Goal: Task Accomplishment & Management: Complete application form

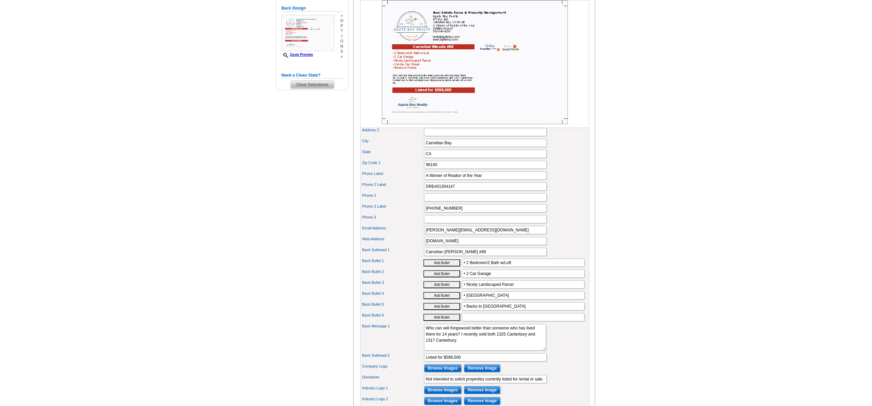
drag, startPoint x: 497, startPoint y: 283, endPoint x: 467, endPoint y: 285, distance: 30.0
click at [467, 278] on input "• 2 Car Garage" at bounding box center [523, 274] width 123 height 8
type input "• New Flooring & Updates"
drag, startPoint x: 517, startPoint y: 295, endPoint x: 468, endPoint y: 297, distance: 48.8
click at [468, 289] on input "• Nicely Landscaped Parcel" at bounding box center [523, 285] width 123 height 8
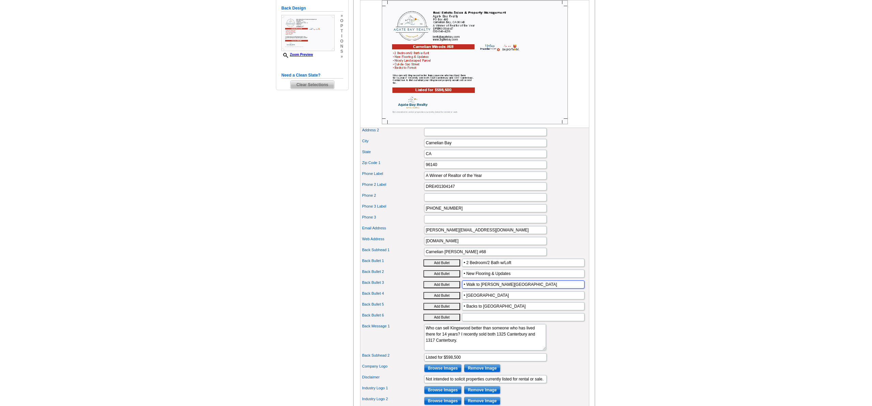
type input "• Walk to Waterman's Landing"
click at [500, 300] on input "• Cul-de-Sac Street" at bounding box center [523, 296] width 123 height 8
drag, startPoint x: 502, startPoint y: 307, endPoint x: 467, endPoint y: 308, distance: 34.8
click at [467, 300] on input "• Cul-de-Sac Street" at bounding box center [523, 296] width 123 height 8
click at [503, 300] on input "• Cul-de-Sac Street" at bounding box center [523, 296] width 123 height 8
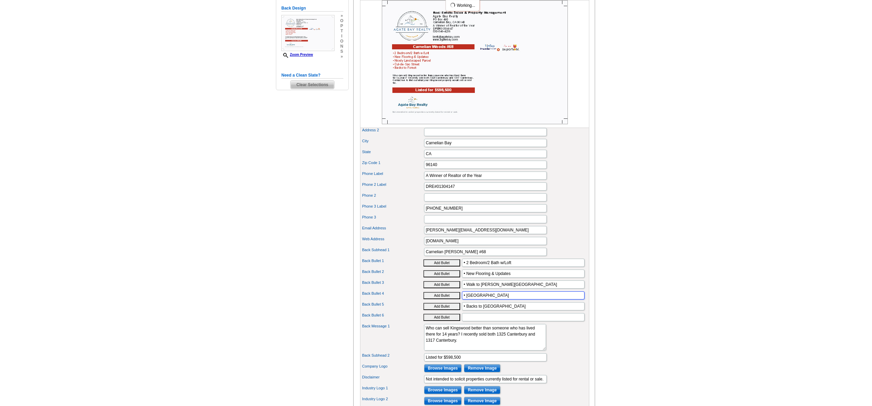
drag, startPoint x: 503, startPoint y: 306, endPoint x: 469, endPoint y: 307, distance: 33.7
click at [469, 300] on input "• Cul-de-Sac Street" at bounding box center [523, 296] width 123 height 8
type input "• Forest View"
drag, startPoint x: 501, startPoint y: 319, endPoint x: 455, endPoint y: 317, distance: 46.0
click at [455, 312] on div "Back Bullet 5 Add Bullet • Backs to Forest" at bounding box center [475, 306] width 227 height 11
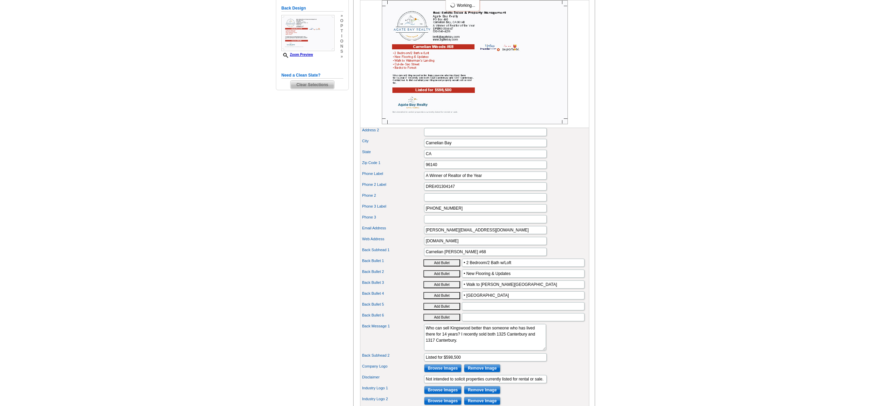
click at [456, 321] on button "Add Bullet" at bounding box center [442, 317] width 37 height 7
click at [478, 322] on input "•" at bounding box center [523, 317] width 123 height 8
type input "• Do you know of someone for this condo?"
drag, startPoint x: 448, startPoint y: 351, endPoint x: 413, endPoint y: 339, distance: 37.6
click at [413, 339] on div "Back Message 1 Who can sell Kingswood better than someone who has lived there f…" at bounding box center [475, 337] width 227 height 29
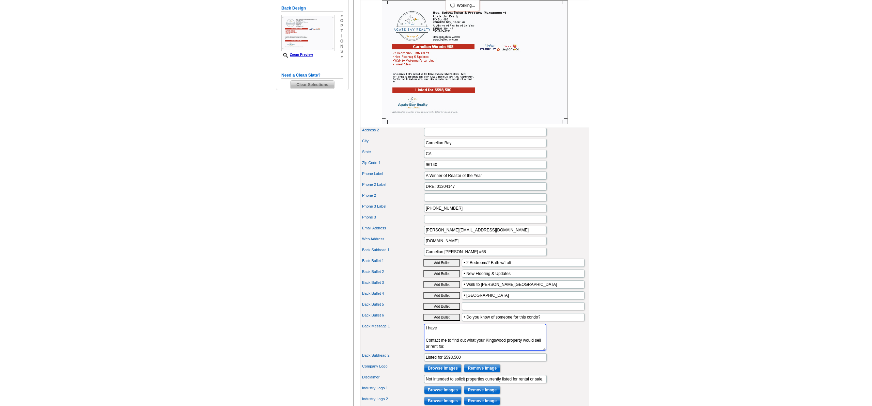
drag, startPoint x: 477, startPoint y: 360, endPoint x: 410, endPoint y: 335, distance: 71.4
click at [410, 335] on div "Back Message 1 Who can sell Kingswood better than someone who has lived there f…" at bounding box center [475, 337] width 227 height 29
click at [476, 343] on textarea "Who can sell Kingswood better than someone who has lived there for 14 years? I …" at bounding box center [485, 337] width 122 height 27
click at [475, 351] on textarea "Who can sell Kingswood better than someone who has lived there for 14 years? I …" at bounding box center [485, 337] width 122 height 27
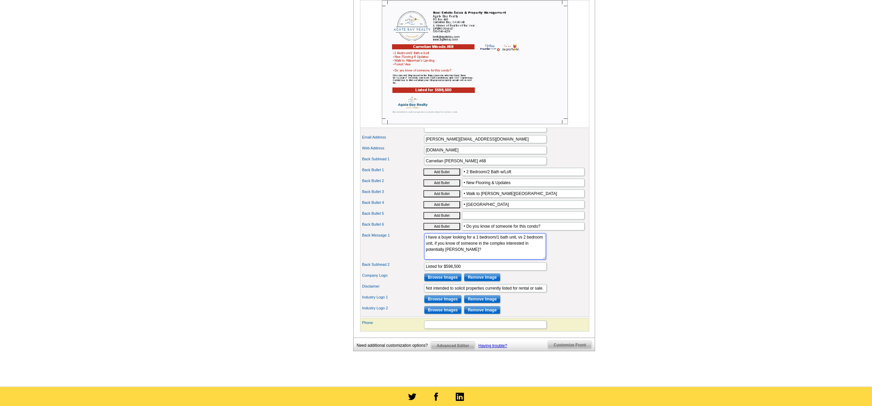
scroll to position [279, 0]
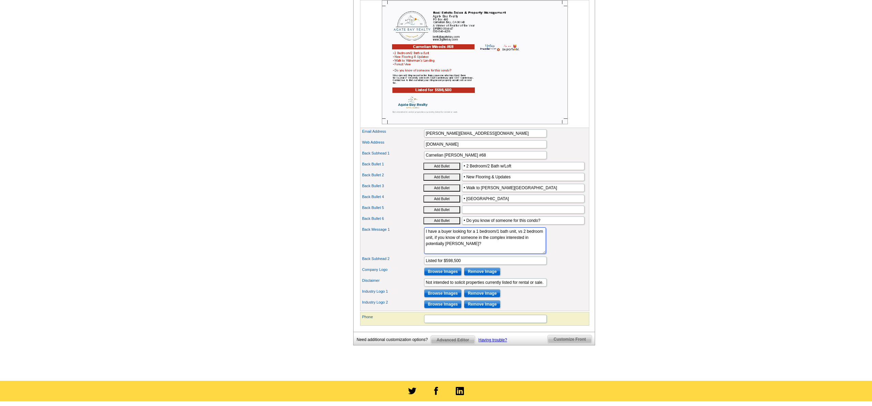
type textarea "I have a buyer looking for a 1 bedroom/1 bath unit, vs 2 bedroom unit, if you k…"
click at [437, 287] on input "Not intended to solicit properties currently listed for rental or sale." at bounding box center [485, 283] width 123 height 8
click at [284, 287] on div "Need Help? call 800-260-5887, chat with support, or have our designers make som…" at bounding box center [436, 75] width 327 height 599
click at [471, 214] on input "Back Bullet 5" at bounding box center [523, 210] width 123 height 8
click at [466, 225] on input "• Do you know of someone for this condo?" at bounding box center [523, 221] width 123 height 8
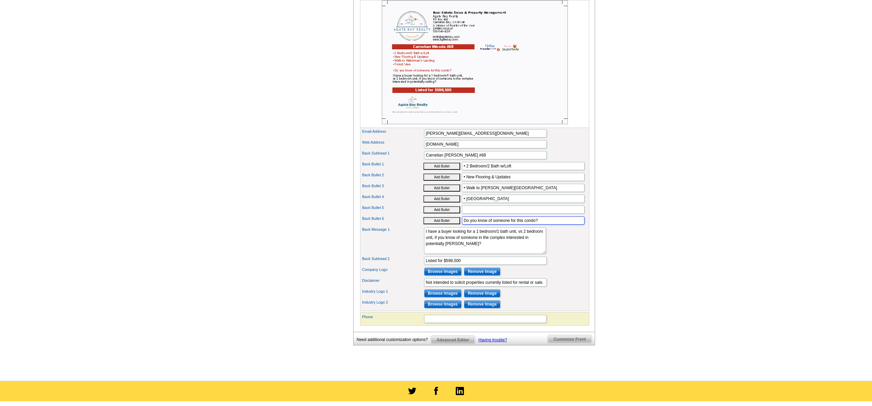
scroll to position [259, 0]
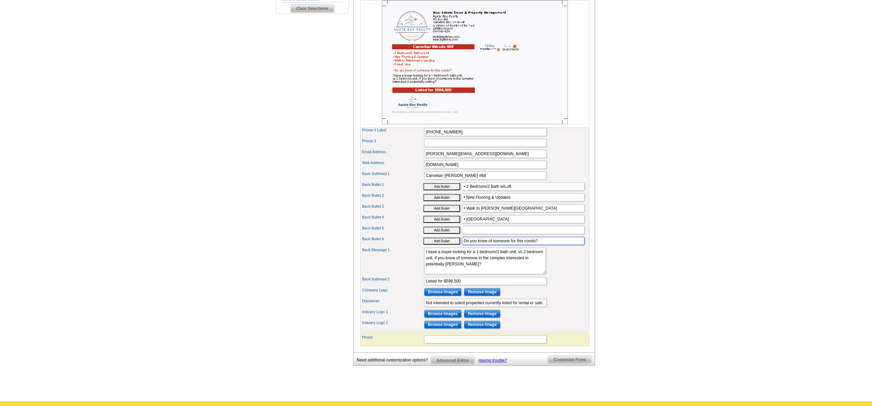
type input "Do you know of someone for this condo?"
click at [468, 234] on input "Back Bullet 5" at bounding box center [523, 230] width 123 height 8
click at [176, 248] on main "Need Help? call 800-260-5887, chat with support, or have our designers make som…" at bounding box center [436, 93] width 872 height 615
click at [523, 263] on textarea "Who can sell Kingswood better than someone who has lived there for 14 years? I …" at bounding box center [485, 261] width 122 height 27
click at [480, 271] on textarea "Who can sell Kingswood better than someone who has lived there for 14 years? I …" at bounding box center [485, 261] width 122 height 27
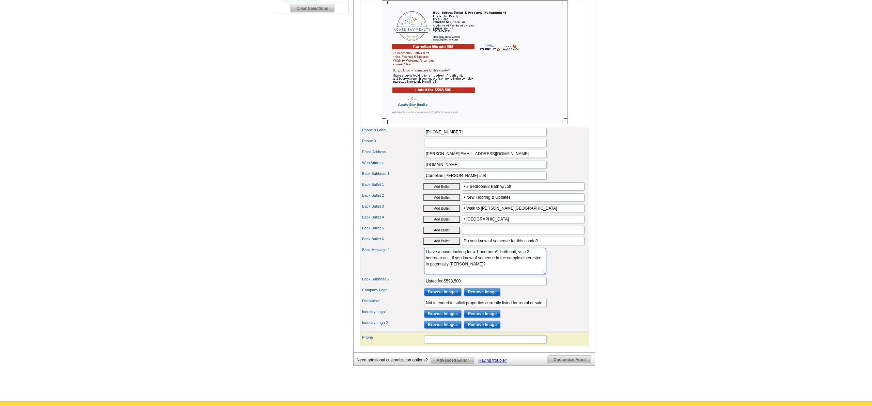
click at [480, 274] on textarea "Who can sell Kingswood better than someone who has lived there for 14 years? I …" at bounding box center [485, 261] width 122 height 27
type textarea "I have a buyer looking for a 1 bedroom/1 bath unit, vs a 2 bedroom unit, if you…"
click at [480, 234] on input "Back Bullet 5" at bounding box center [523, 230] width 123 height 8
click at [233, 253] on main "Need Help? call 800-260-5887, chat with support, or have our designers make som…" at bounding box center [436, 93] width 872 height 615
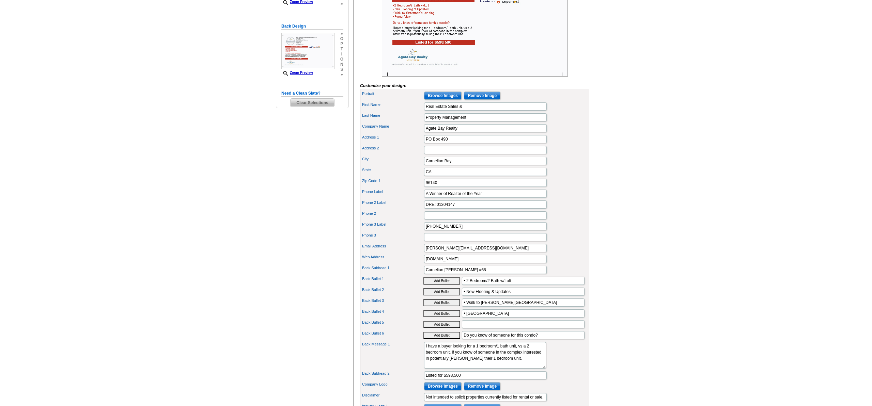
scroll to position [0, 0]
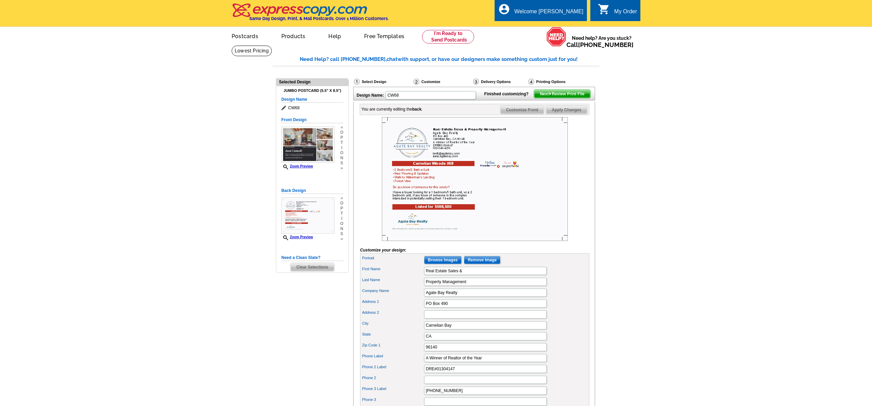
click at [549, 95] on img at bounding box center [550, 93] width 3 height 3
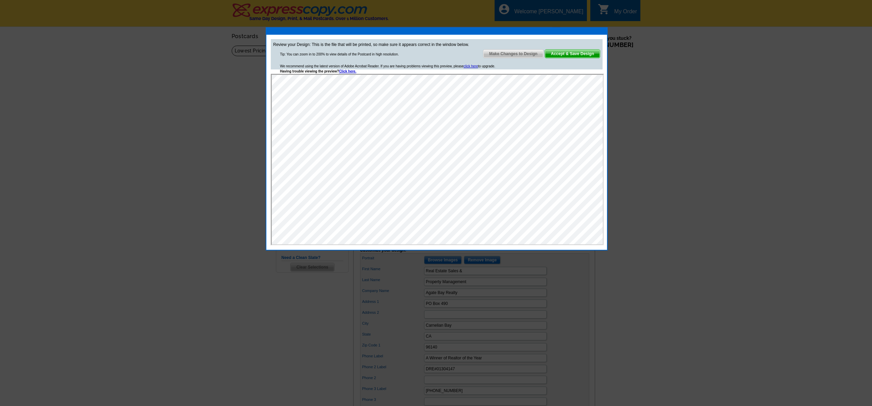
click at [505, 55] on span "Make Changes to Design" at bounding box center [513, 54] width 60 height 8
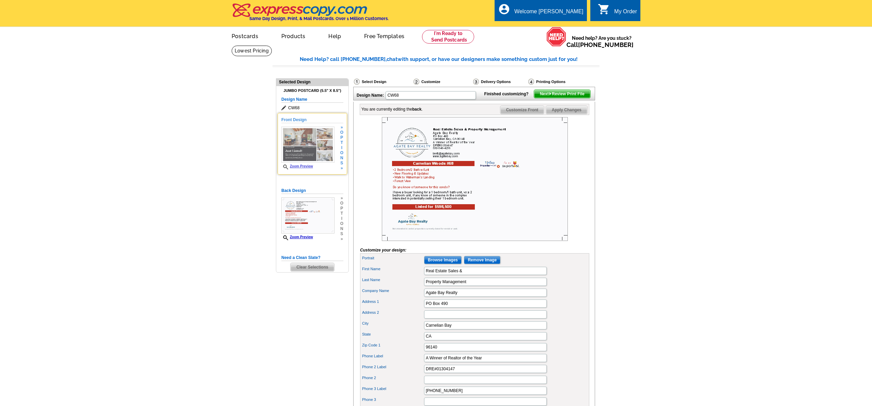
click at [307, 148] on img at bounding box center [307, 145] width 53 height 36
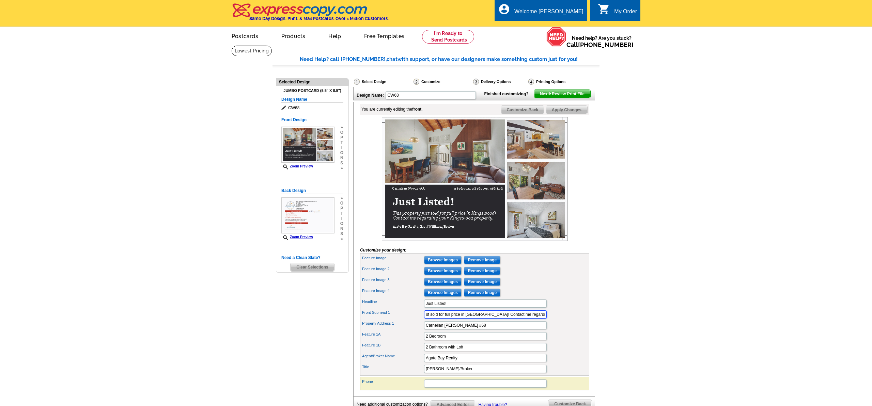
scroll to position [0, 57]
drag, startPoint x: 427, startPoint y: 327, endPoint x: 552, endPoint y: 331, distance: 125.8
click at [552, 320] on div "Front Subhead 1 This property just sold for full price in Kingswood! Contact me…" at bounding box center [475, 314] width 227 height 11
type input "T"
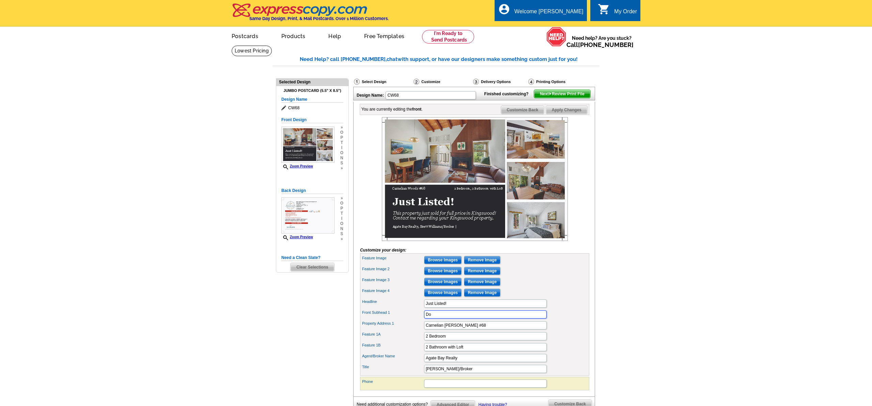
type input "D"
click at [513, 330] on input "Carnelian Woods #68" at bounding box center [485, 326] width 123 height 8
click at [578, 98] on span "Next Review Print File" at bounding box center [562, 94] width 56 height 8
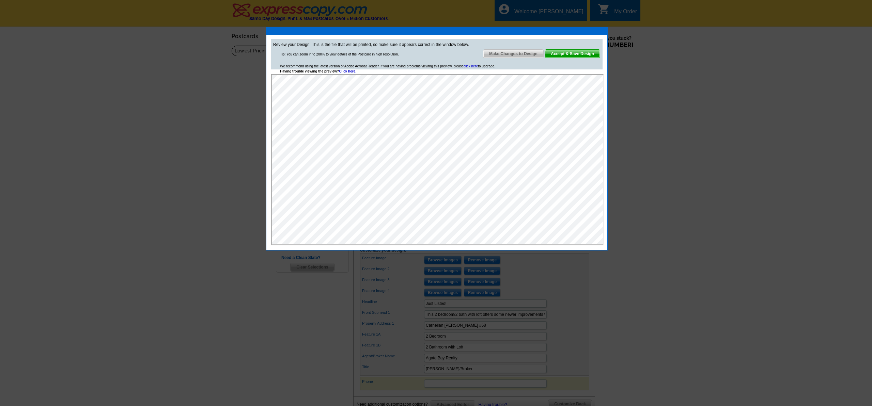
click at [511, 56] on span "Make Changes to Design" at bounding box center [513, 54] width 60 height 8
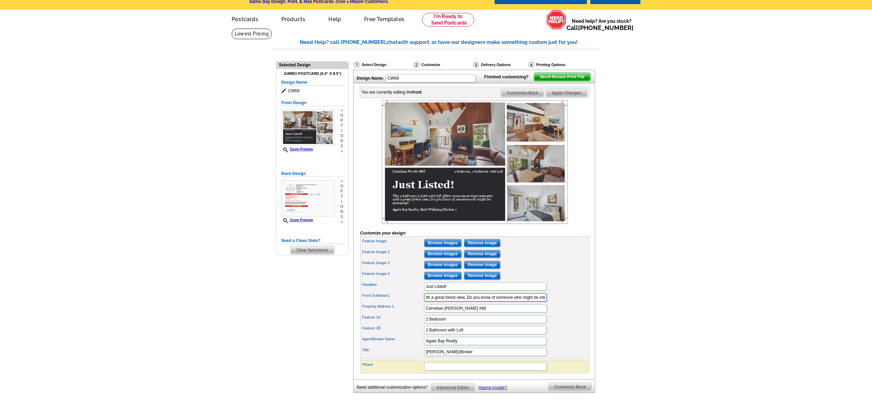
scroll to position [0, 136]
drag, startPoint x: 482, startPoint y: 309, endPoint x: 551, endPoint y: 311, distance: 68.5
click at [551, 303] on div "Front Subhead 1 This 2 bedroom/2 bath with loft offers some newer improvements …" at bounding box center [475, 297] width 227 height 11
type input "This 2 bedroom/2 bath with loft has just been listed and I have a buyer looking…"
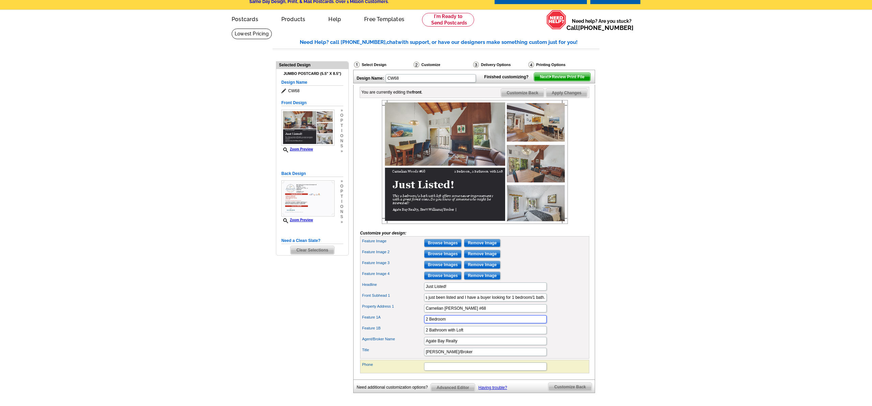
scroll to position [0, 0]
click at [517, 324] on input "2 Bedroom" at bounding box center [485, 320] width 123 height 8
drag, startPoint x: 435, startPoint y: 308, endPoint x: 425, endPoint y: 309, distance: 10.2
click at [425, 302] on input "This 2 bedroom/2 bath with loft has just been listed and I have a buyer looking…" at bounding box center [485, 298] width 123 height 8
drag, startPoint x: 446, startPoint y: 297, endPoint x: 445, endPoint y: 303, distance: 5.8
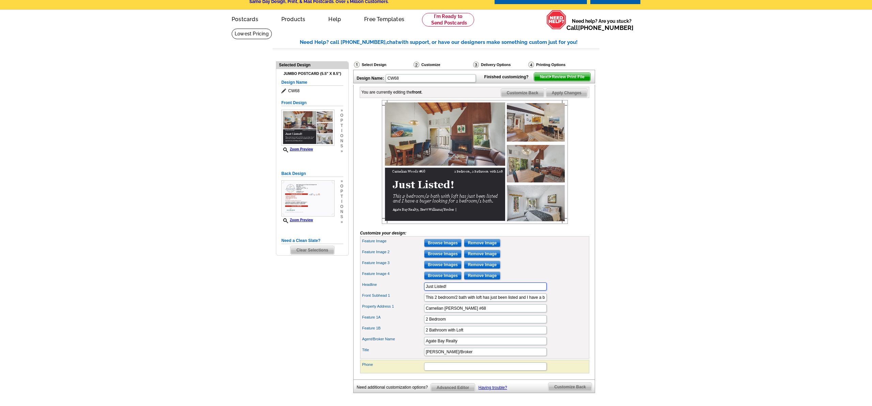
click at [446, 291] on input "Just Listed!" at bounding box center [485, 287] width 123 height 8
click at [489, 313] on input "Carnelian Woods #68" at bounding box center [485, 309] width 123 height 8
drag, startPoint x: 452, startPoint y: 298, endPoint x: 472, endPoint y: 298, distance: 19.4
click at [472, 291] on input "Just Listed & 1 Bedroom Needed!" at bounding box center [485, 287] width 123 height 8
type input "Just Listed & Needed!"
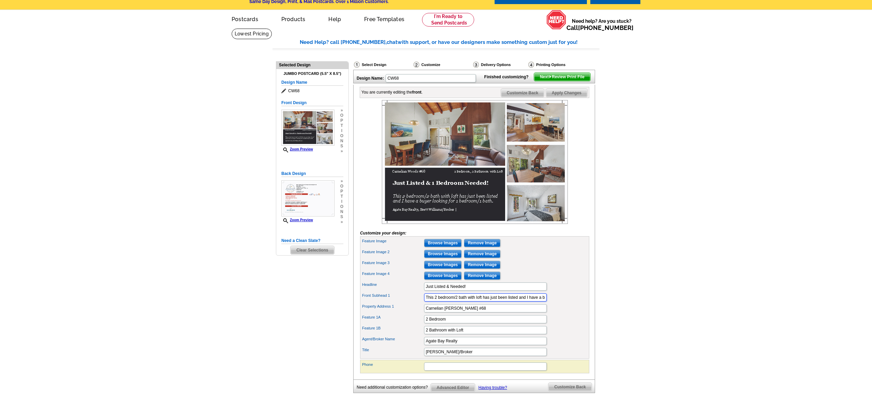
click at [475, 302] on input "This 2 bedroom/2 bath with loft has just been listed and I have a buyer looking…" at bounding box center [485, 298] width 123 height 8
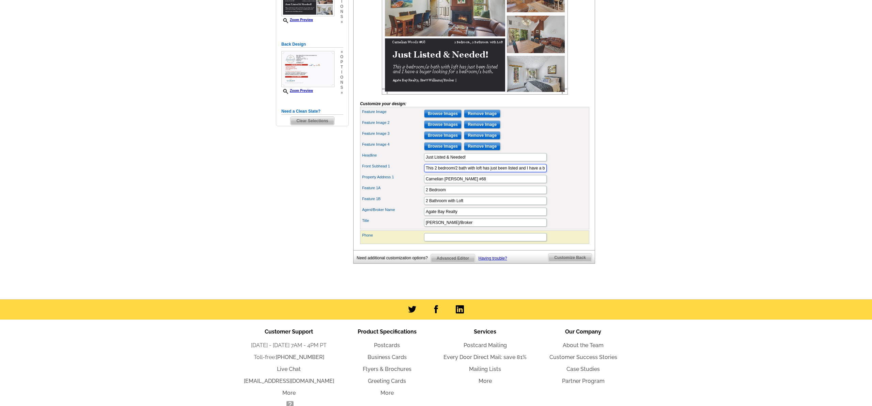
scroll to position [0, 62]
click at [544, 172] on input "This 2 bedroom/2 bath with loft has just been listed and I have a buyer looking…" at bounding box center [485, 168] width 123 height 8
click at [513, 183] on input "Carnelian Woods #68" at bounding box center [485, 179] width 123 height 8
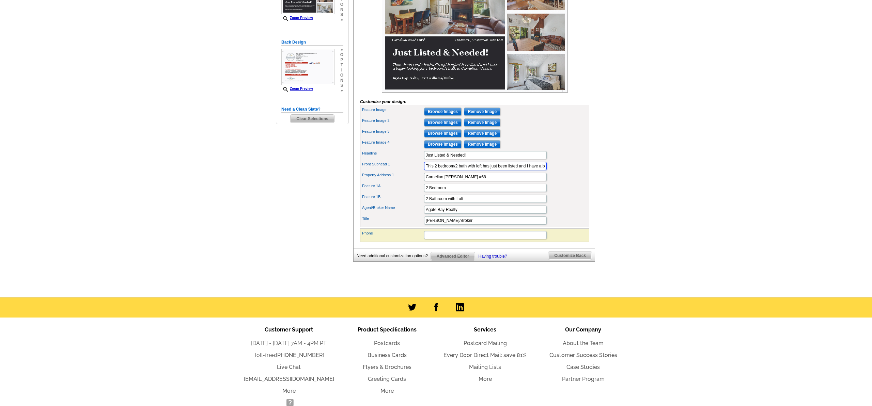
click at [527, 170] on input "This 2 bedroom/2 bath with loft has just been listed and I have a buyer looking…" at bounding box center [485, 166] width 123 height 8
click at [513, 181] on input "Carnelian Woods #68" at bounding box center [485, 177] width 123 height 8
drag, startPoint x: 527, startPoint y: 176, endPoint x: 532, endPoint y: 176, distance: 4.4
click at [532, 170] on input "This 2 bedroom/2 bath with loft has just been listed and we have a buyer lookin…" at bounding box center [485, 166] width 123 height 8
type input "This 2 bedroom/2 bath with loft has just been listed and I have a buyer looking…"
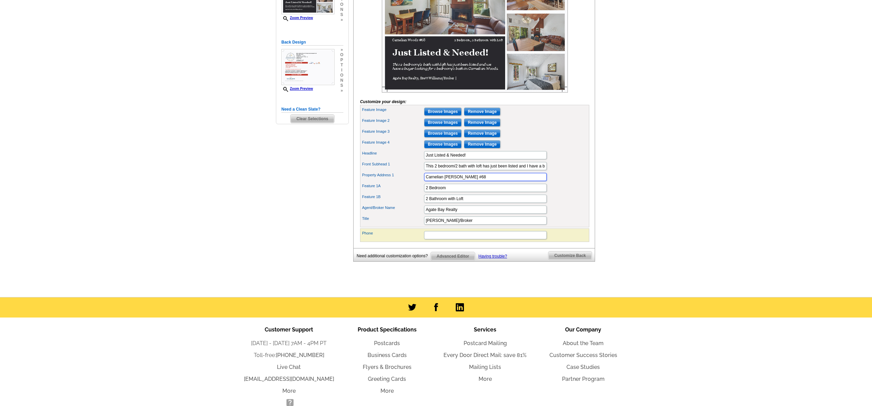
click at [518, 183] on div "Property Address 1 Carnelian Woods #68" at bounding box center [475, 177] width 227 height 11
click at [493, 225] on input "Brett Williams/Broker" at bounding box center [485, 221] width 123 height 8
click at [445, 240] on input "Phone" at bounding box center [485, 235] width 123 height 8
click at [499, 225] on input "Brett Williams/Broker" at bounding box center [485, 221] width 123 height 8
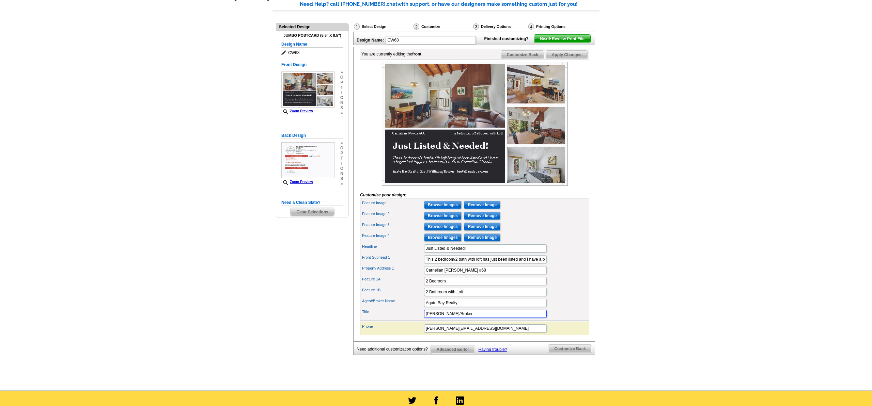
scroll to position [106, 0]
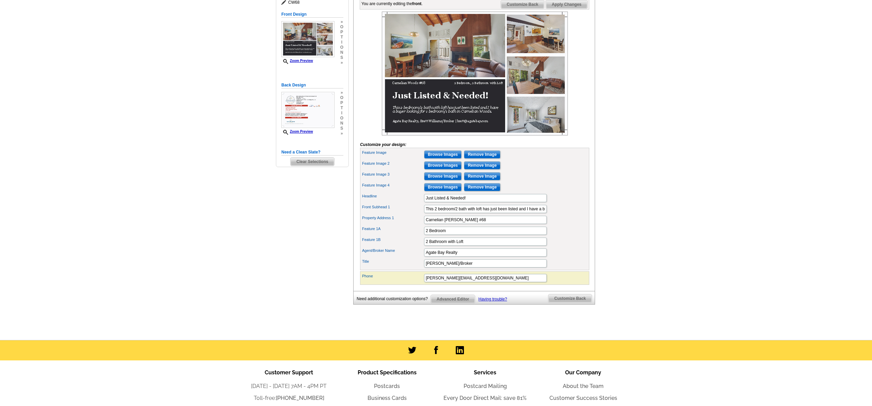
click at [570, 303] on span "Customize Back" at bounding box center [570, 299] width 43 height 8
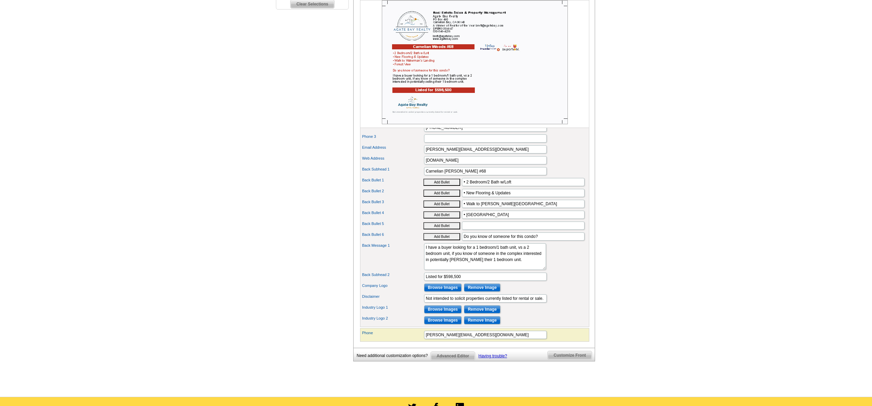
scroll to position [267, 0]
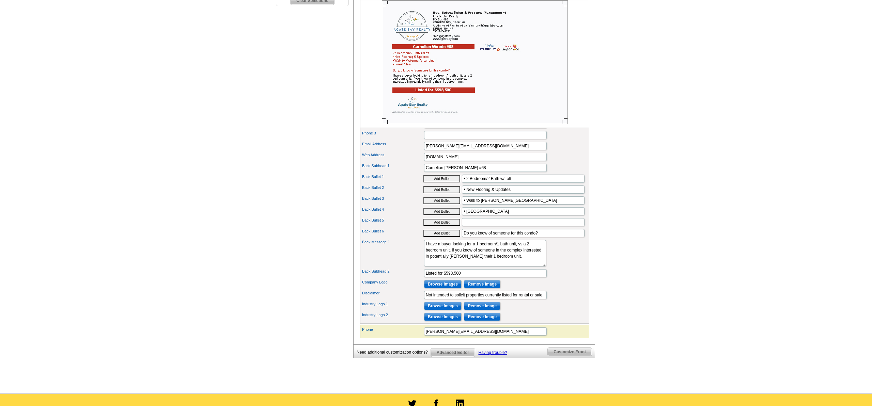
click at [558, 356] on span "Customize Front" at bounding box center [570, 352] width 44 height 8
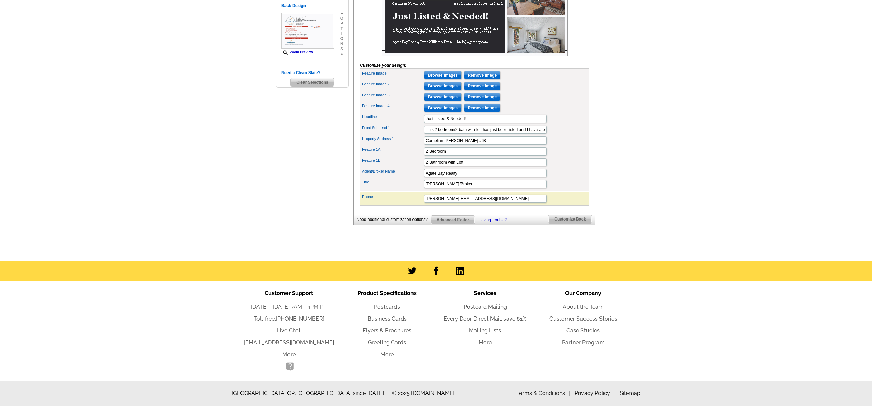
scroll to position [196, 0]
drag, startPoint x: 482, startPoint y: 199, endPoint x: 397, endPoint y: 196, distance: 84.9
click at [397, 196] on div "Phone brett@agatebay.com" at bounding box center [475, 199] width 227 height 11
type input "President"
click at [484, 186] on input "Brett Williams/Broker" at bounding box center [485, 184] width 123 height 8
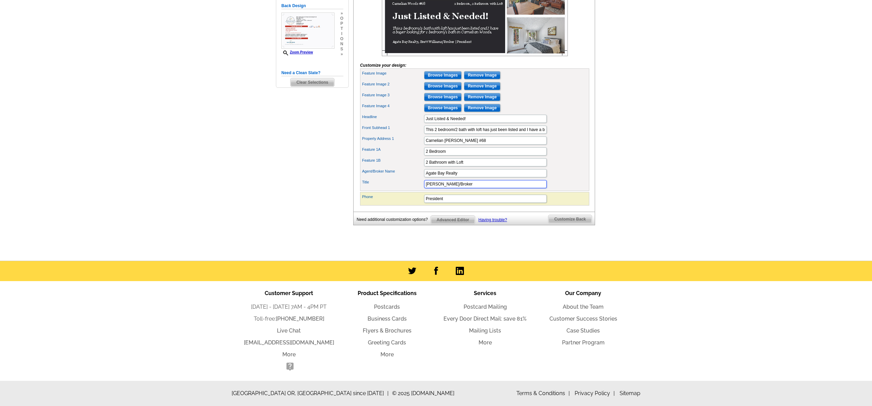
click at [452, 183] on input "Brett Williams/Broker" at bounding box center [485, 184] width 123 height 8
drag, startPoint x: 468, startPoint y: 186, endPoint x: 451, endPoint y: 185, distance: 17.4
click at [451, 185] on input "Brett WilliamsBroker" at bounding box center [485, 184] width 123 height 8
type input "Brett Williams"
type input "Broker"
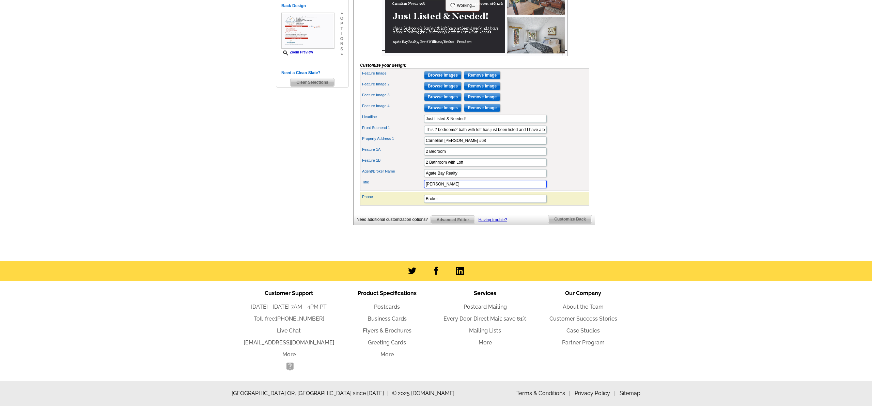
click at [484, 183] on input "Brett Williams" at bounding box center [485, 184] width 123 height 8
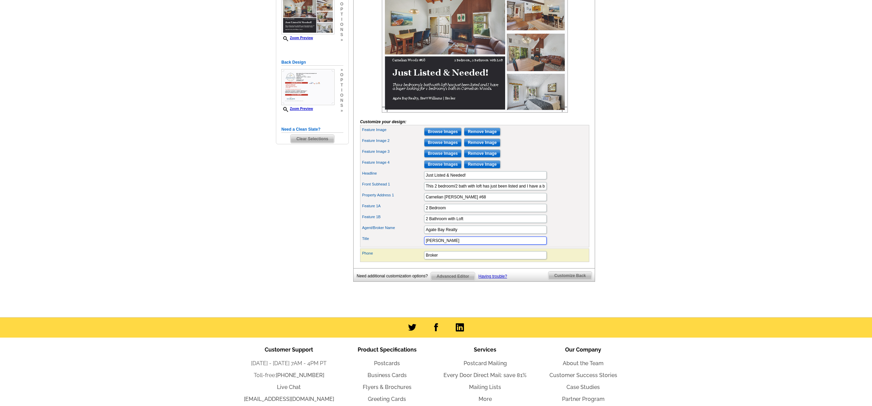
scroll to position [119, 0]
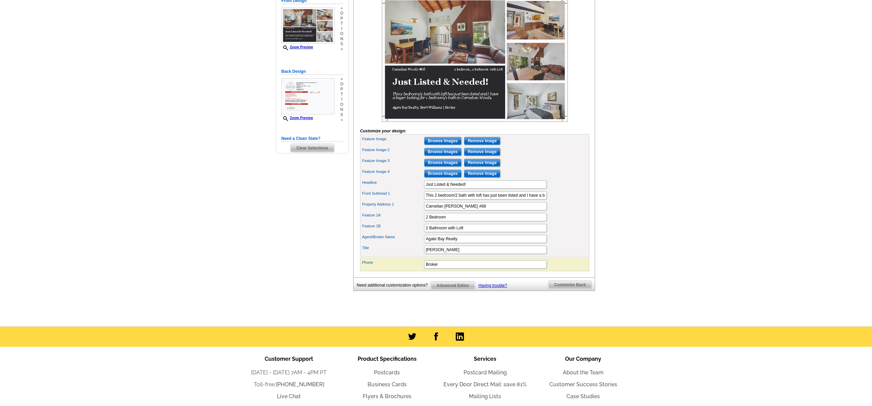
click at [578, 289] on span "Customize Back" at bounding box center [570, 285] width 43 height 8
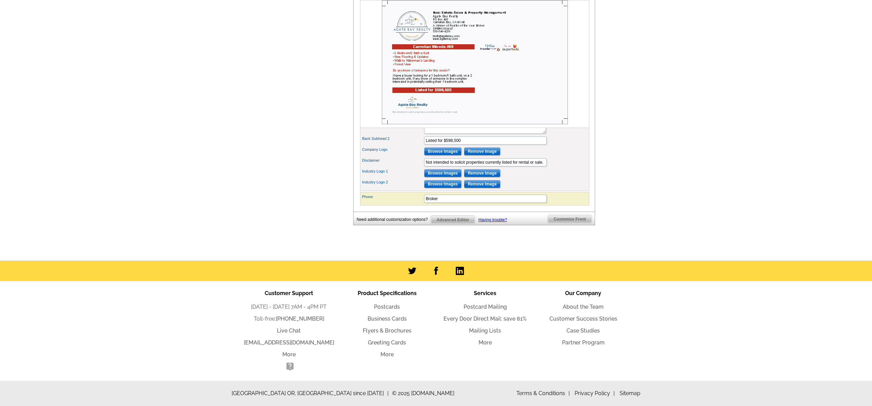
click at [559, 221] on span "Customize Front" at bounding box center [570, 219] width 44 height 8
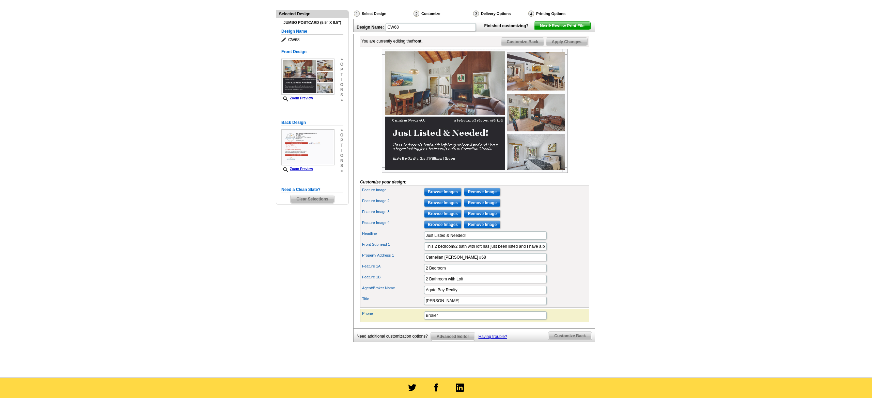
scroll to position [69, 0]
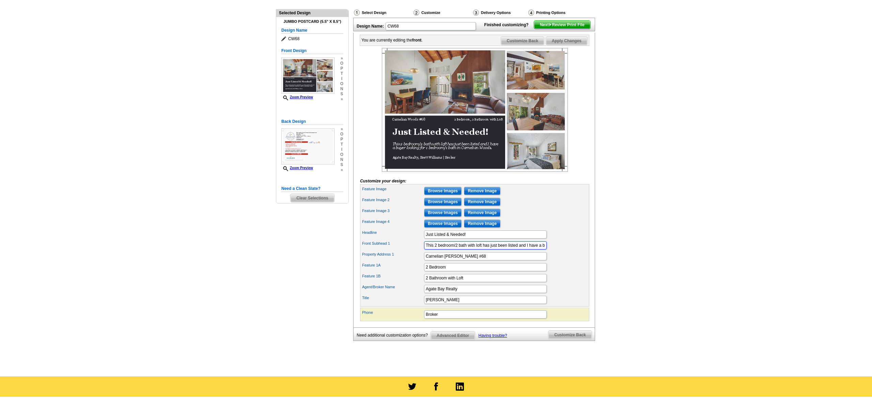
drag, startPoint x: 435, startPoint y: 257, endPoint x: 401, endPoint y: 257, distance: 34.1
click at [401, 251] on div "Front Subhead 1 This 2 bedroom/2 bath with loft has just been listed and I have…" at bounding box center [475, 245] width 227 height 11
drag, startPoint x: 466, startPoint y: 257, endPoint x: 460, endPoint y: 257, distance: 6.1
click at [460, 249] on input "2 bedroom/2 bath with loft has just been listed and I have a buyer looking for …" at bounding box center [485, 245] width 123 height 8
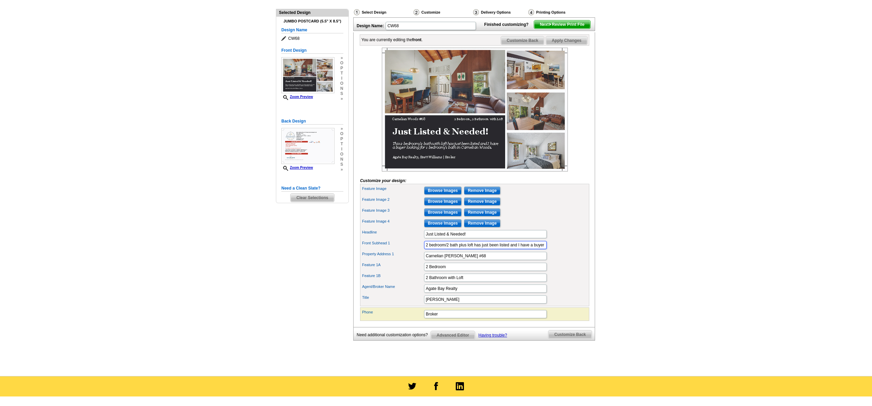
drag, startPoint x: 474, startPoint y: 258, endPoint x: 509, endPoint y: 257, distance: 34.4
click at [509, 249] on input "2 bedroom/2 bath plus loft has just been listed and I have a buyer looking for …" at bounding box center [485, 245] width 123 height 8
type input "2 bedroom/2 bath plus loft has just been listed and I have a buyer looking for …"
click at [496, 260] on input "Carnelian Woods #68" at bounding box center [485, 256] width 123 height 8
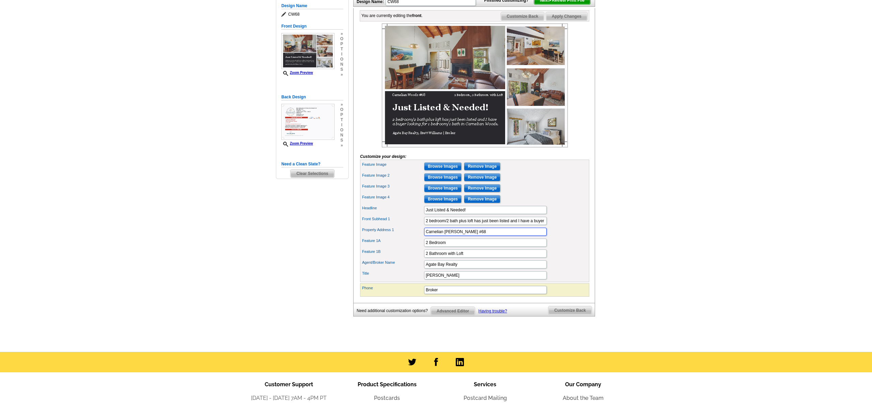
scroll to position [93, 0]
click at [588, 315] on span "Customize Back" at bounding box center [570, 311] width 43 height 8
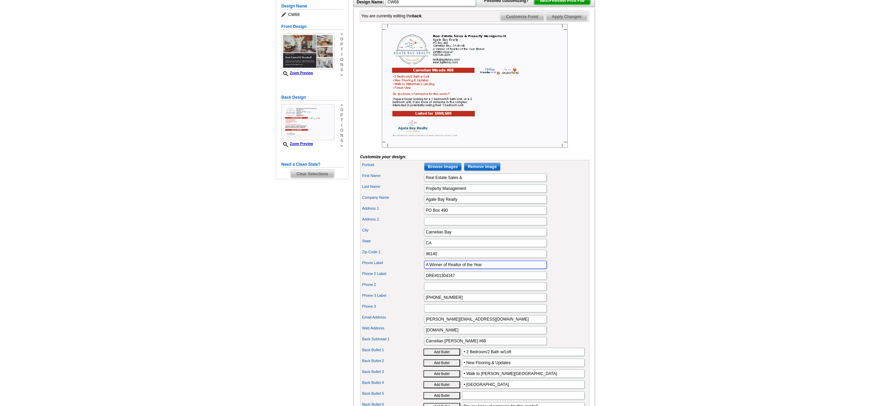
drag, startPoint x: 491, startPoint y: 274, endPoint x: 411, endPoint y: 275, distance: 80.1
click at [411, 271] on div "Phone Label A Winner of Realtor of the Year" at bounding box center [475, 265] width 227 height 11
drag, startPoint x: 465, startPoint y: 287, endPoint x: 406, endPoint y: 287, distance: 58.3
click at [406, 281] on div "Phone 2 Label DRE#01304147" at bounding box center [475, 276] width 227 height 11
click at [433, 291] on input "Phone 2" at bounding box center [485, 287] width 123 height 8
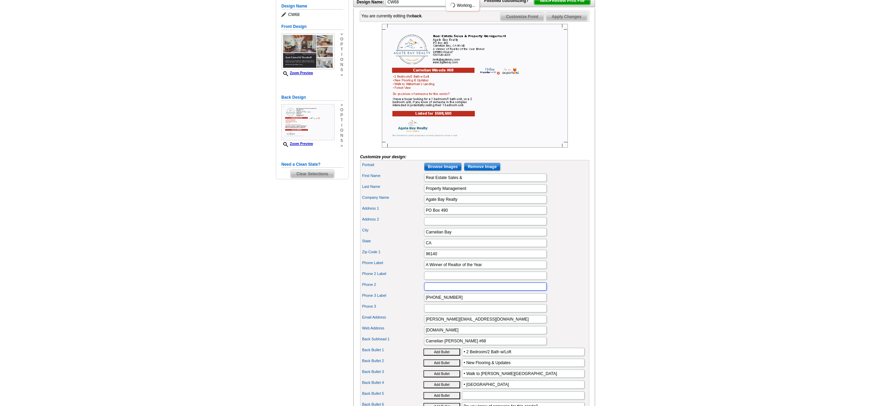
paste input "DRE#01304147"
type input "DRE#01304147"
drag, startPoint x: 489, startPoint y: 277, endPoint x: 415, endPoint y: 276, distance: 73.3
click at [415, 271] on div "Phone Label A Winner of Realtor of the Year" at bounding box center [475, 265] width 227 height 11
click at [429, 280] on input "Phone 2 Label" at bounding box center [485, 276] width 123 height 8
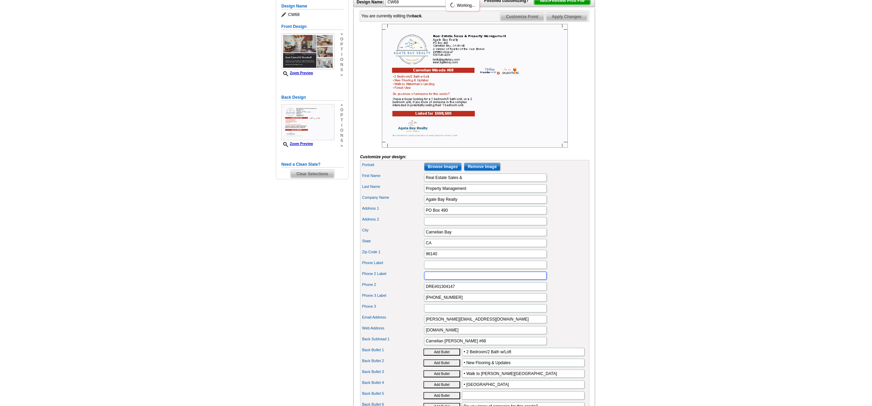
paste input "A Winner of Realtor of the Year"
type input "A Winner of Realtor of the Year"
click at [432, 226] on input "Address 2" at bounding box center [485, 221] width 123 height 8
click at [460, 215] on input "PO Box 490" at bounding box center [485, 210] width 123 height 8
drag, startPoint x: 460, startPoint y: 222, endPoint x: 403, endPoint y: 220, distance: 57.0
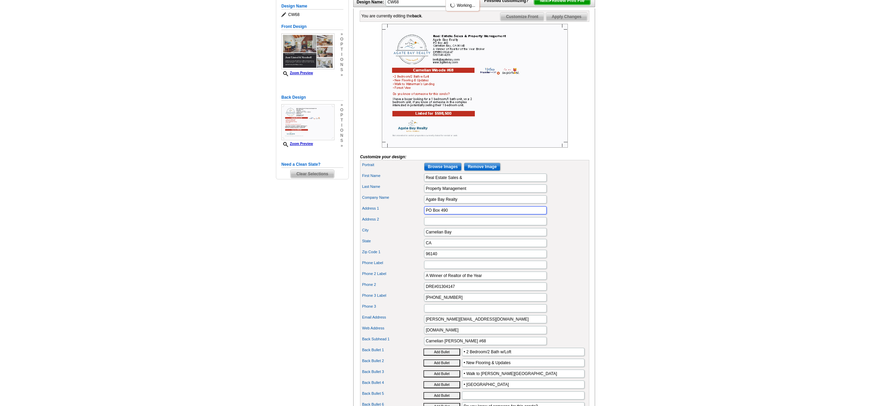
click at [403, 216] on div "Address 1 PO Box 490" at bounding box center [475, 210] width 227 height 11
click at [433, 236] on input "City" at bounding box center [485, 232] width 123 height 8
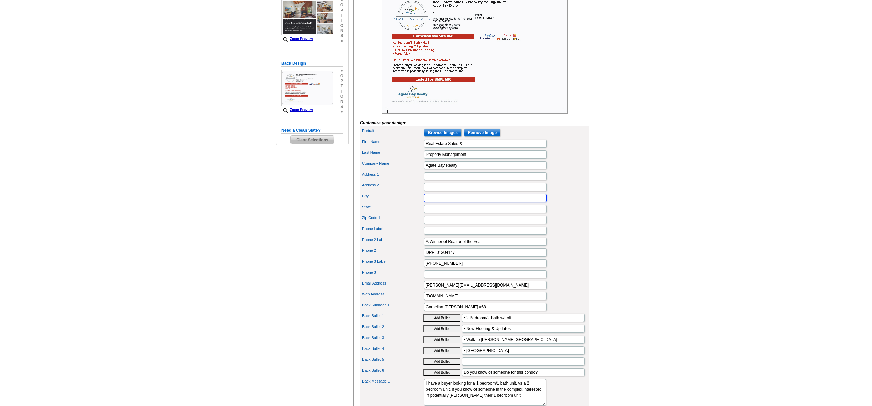
scroll to position [126, 0]
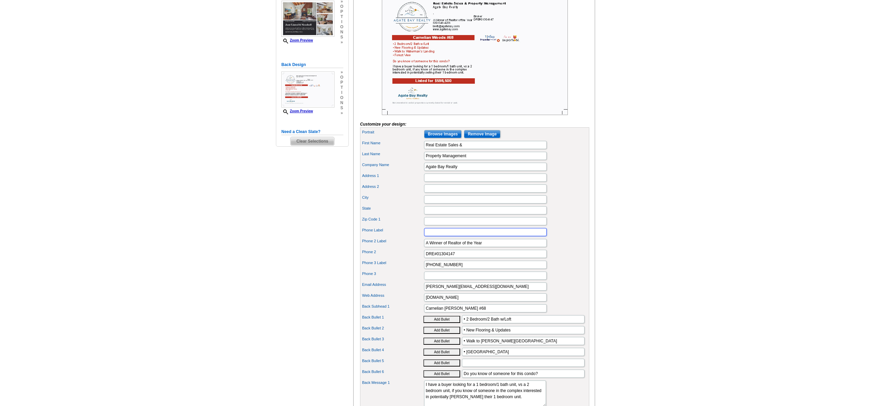
click at [434, 236] on input "Phone Label" at bounding box center [485, 232] width 123 height 8
click at [394, 277] on label "Phone 3" at bounding box center [392, 274] width 61 height 6
click at [424, 280] on input "Phone 3" at bounding box center [485, 276] width 123 height 8
drag, startPoint x: 460, startPoint y: 265, endPoint x: 399, endPoint y: 267, distance: 61.4
click at [399, 260] on div "Phone 2 DRE#01304147" at bounding box center [475, 254] width 227 height 11
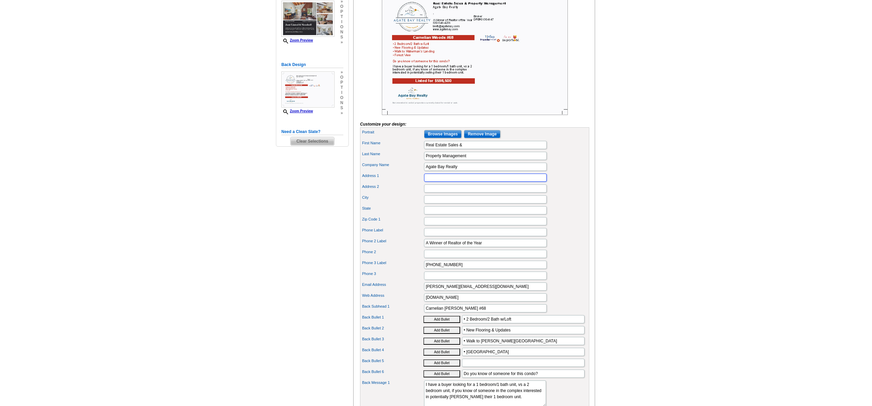
click at [439, 182] on input "Address 1" at bounding box center [485, 178] width 123 height 8
paste input "DRE#01304147"
type input "DRE#01304147"
click at [446, 215] on input "State" at bounding box center [485, 210] width 123 height 8
click at [402, 249] on div "Phone 2 Label A Winner of Realtor of the Year" at bounding box center [475, 243] width 227 height 11
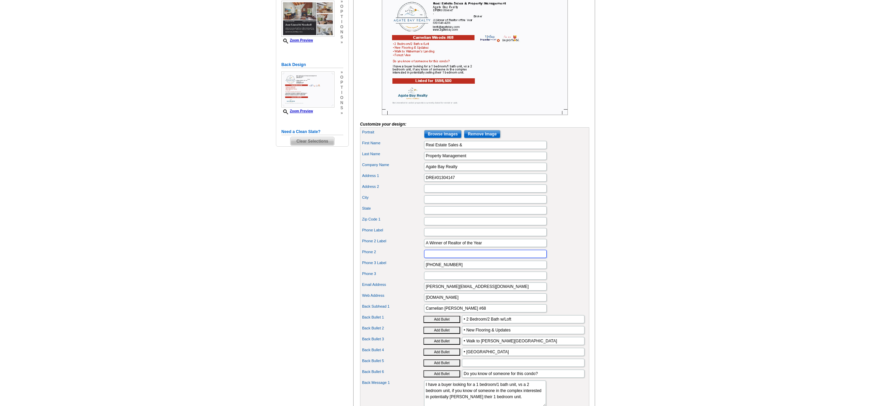
click at [436, 258] on input "Phone 2" at bounding box center [485, 254] width 123 height 8
click at [435, 236] on input "Phone Label" at bounding box center [485, 232] width 123 height 8
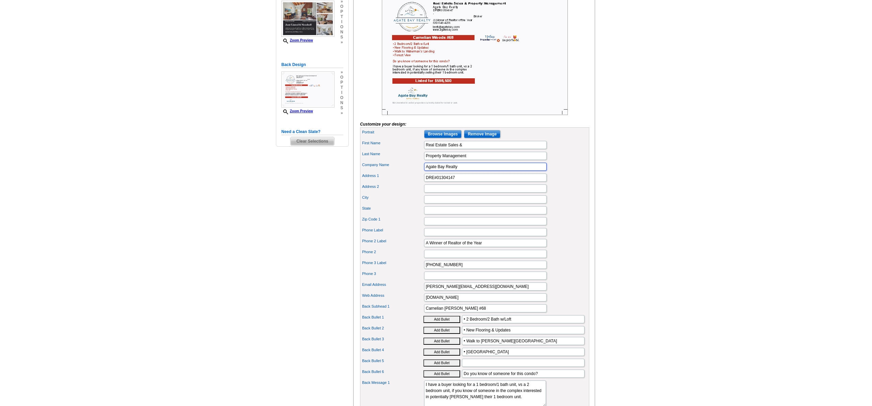
drag, startPoint x: 463, startPoint y: 177, endPoint x: 423, endPoint y: 179, distance: 40.2
click at [423, 172] on div "Company Name Agate Bay Realty" at bounding box center [475, 167] width 227 height 11
click at [445, 236] on input "Phone Label" at bounding box center [485, 232] width 123 height 8
paste input "Agate Bay Realty"
type input "Agate Bay Realty"
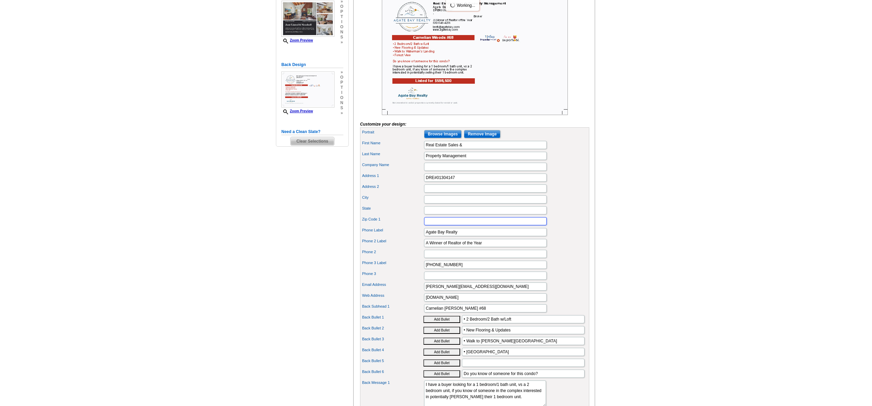
click at [444, 226] on input "Zip Code 1" at bounding box center [485, 221] width 123 height 8
click at [472, 29] on img at bounding box center [475, 53] width 186 height 124
click at [465, 29] on img at bounding box center [475, 53] width 186 height 124
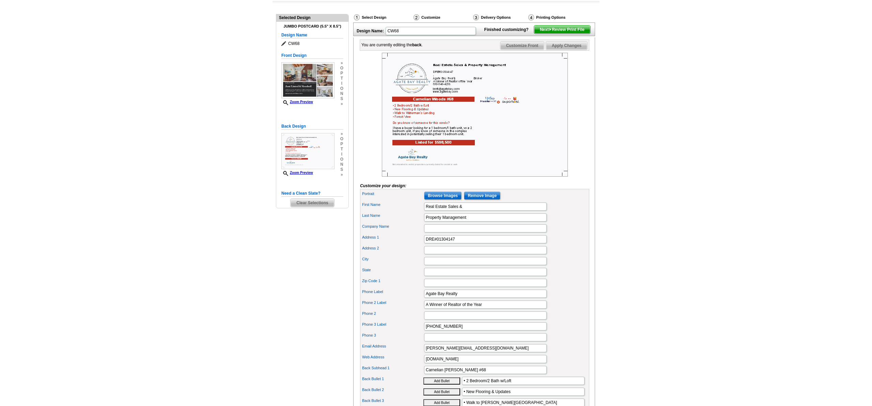
scroll to position [69, 0]
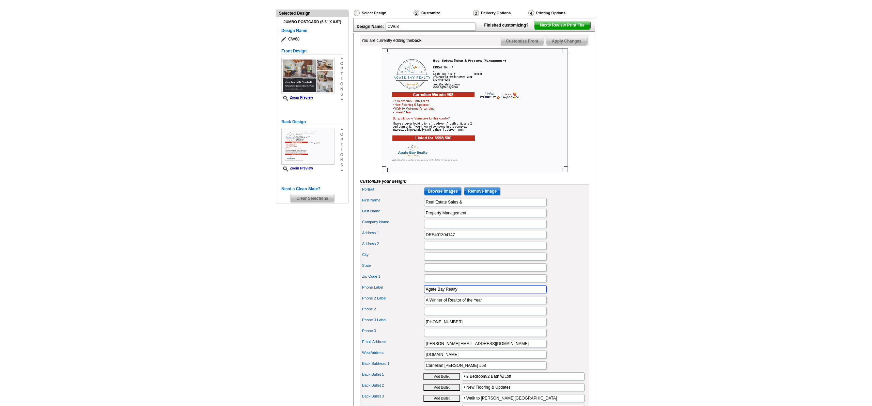
drag, startPoint x: 473, startPoint y: 300, endPoint x: 416, endPoint y: 303, distance: 57.0
click at [404, 295] on div "Phone Label Agate Bay Realty" at bounding box center [475, 289] width 227 height 11
click at [443, 228] on input "Company Name" at bounding box center [485, 224] width 123 height 8
paste input "Agate Bay Realty"
type input "Agate Bay Realty"
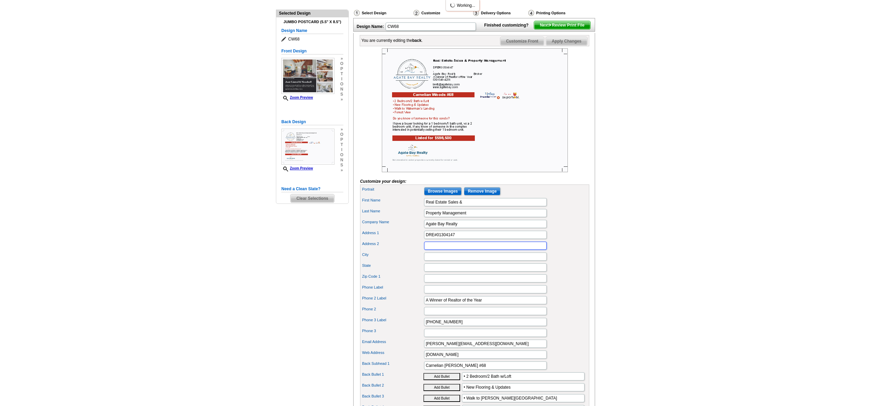
click at [437, 250] on input "Address 2" at bounding box center [485, 246] width 123 height 8
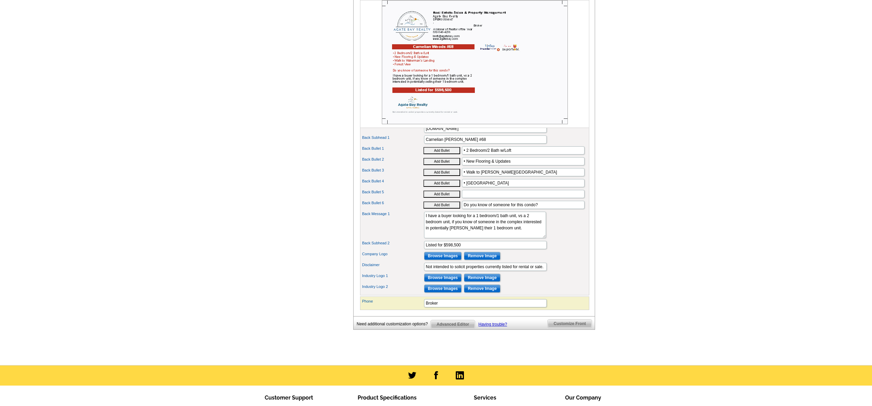
scroll to position [326, 0]
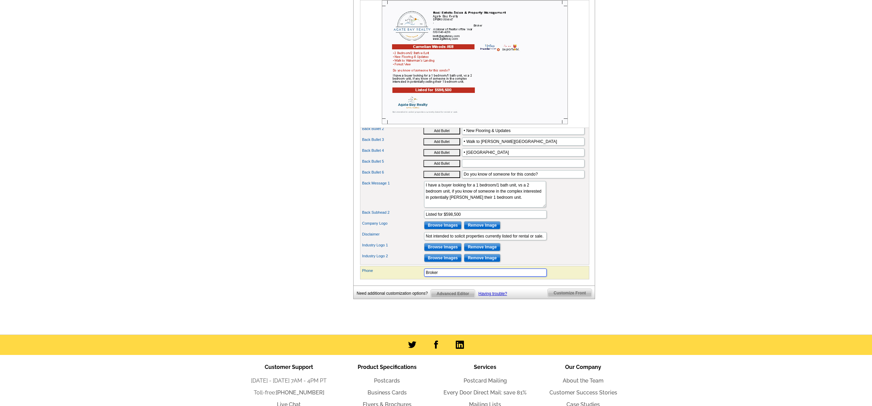
drag, startPoint x: 439, startPoint y: 285, endPoint x: 412, endPoint y: 284, distance: 27.3
click at [412, 278] on div "Phone Broker" at bounding box center [475, 272] width 227 height 11
click at [543, 231] on div "Company Logo Browse Images Remove Image" at bounding box center [475, 225] width 227 height 11
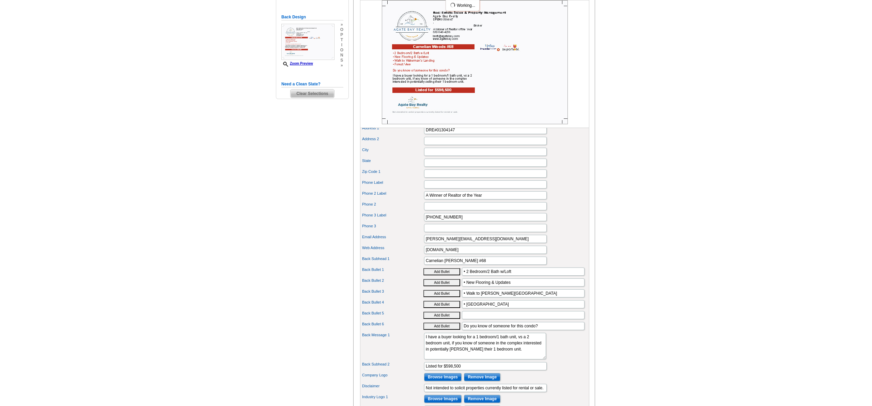
scroll to position [173, 0]
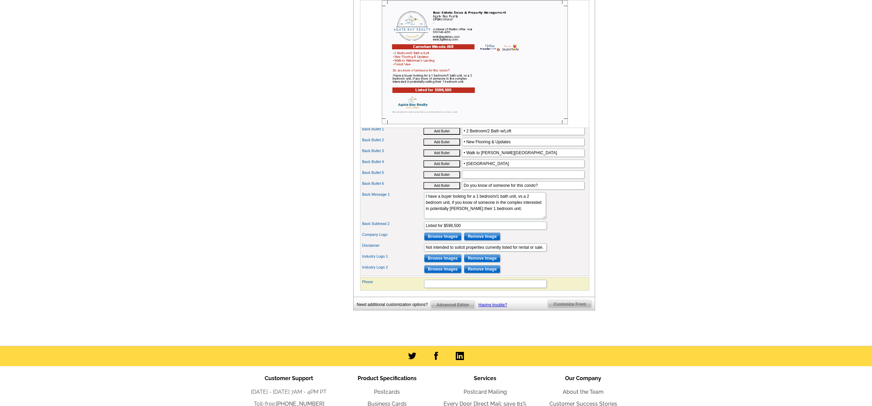
click at [564, 309] on span "Customize Front" at bounding box center [570, 305] width 44 height 8
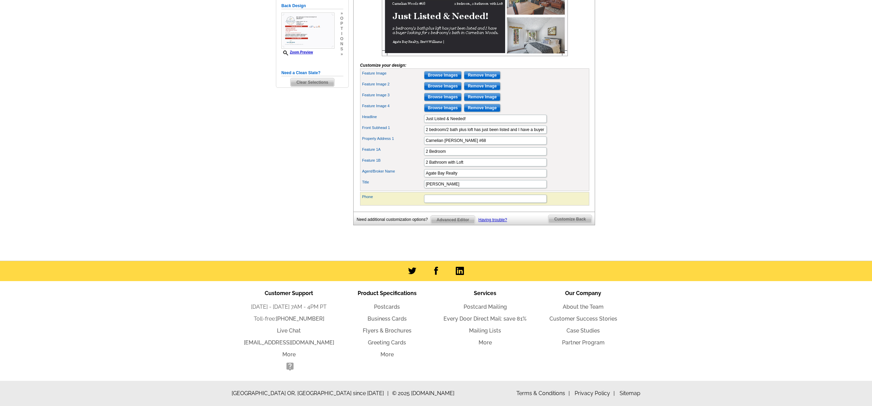
scroll to position [100, 0]
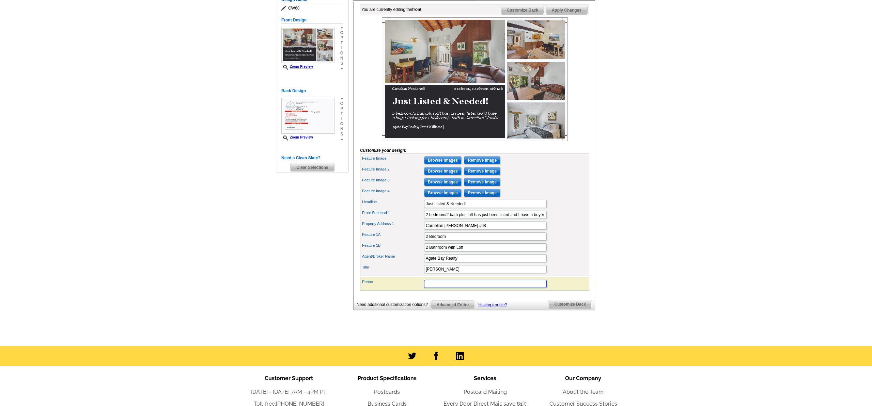
click at [433, 288] on input "Phone" at bounding box center [485, 284] width 123 height 8
click at [374, 290] on div "Phone" at bounding box center [475, 284] width 227 height 11
click at [578, 309] on span "Customize Back" at bounding box center [570, 305] width 43 height 8
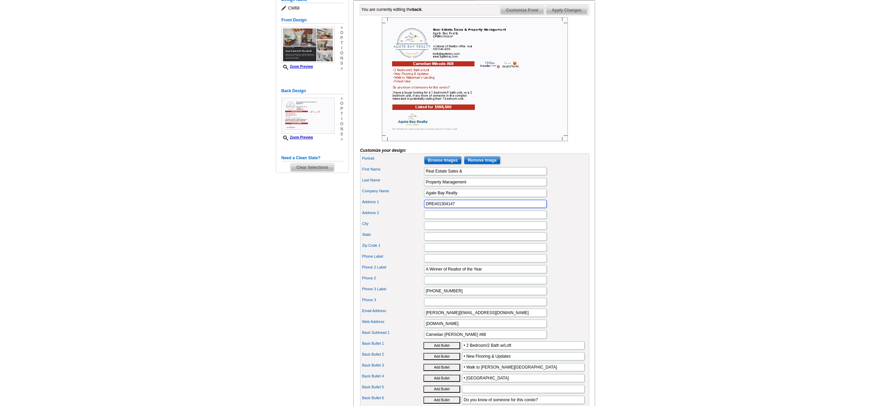
drag, startPoint x: 459, startPoint y: 215, endPoint x: 392, endPoint y: 214, distance: 67.5
click at [392, 210] on div "Address 1 DRE#01304147" at bounding box center [475, 204] width 227 height 11
drag, startPoint x: 464, startPoint y: 203, endPoint x: 405, endPoint y: 202, distance: 58.6
click at [405, 199] on div "Company Name Agate Bay Realty" at bounding box center [475, 193] width 227 height 11
type input "Brett Williams"
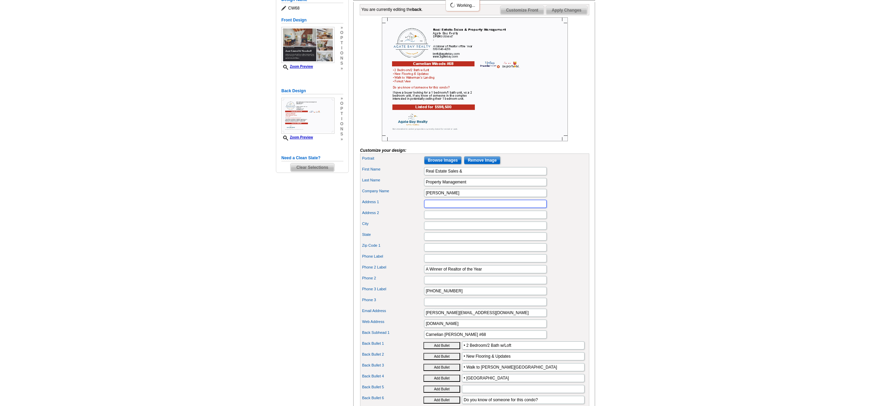
paste input "DRE#01304147"
type input "DRE#01304147"
click at [431, 219] on input "Address 2" at bounding box center [485, 215] width 123 height 8
type input "P.O. Box 490"
type input "Carnelian Bay"
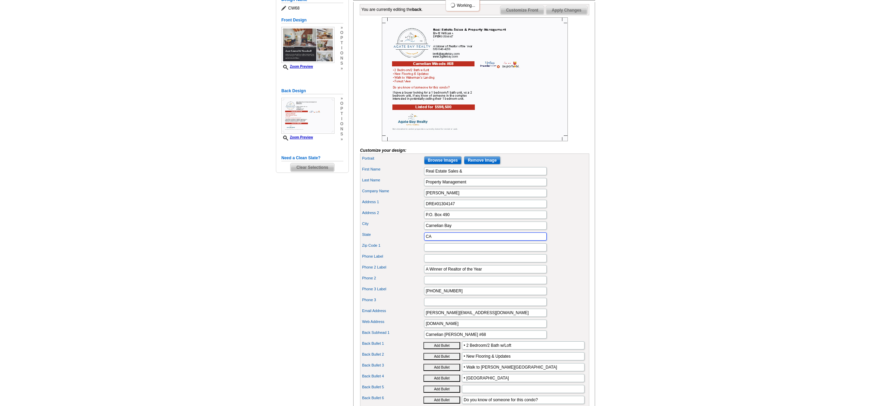
type input "CA"
type input "96140"
drag, startPoint x: 461, startPoint y: 214, endPoint x: 424, endPoint y: 215, distance: 37.8
click at [424, 210] on div "Address 1 DRE#01304147" at bounding box center [475, 204] width 227 height 11
click at [445, 285] on input "Phone 2" at bounding box center [485, 280] width 123 height 8
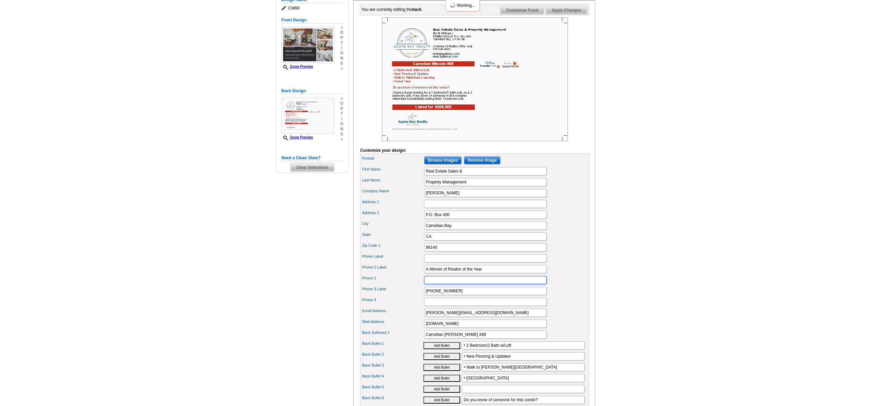
paste input "DRE#01304147"
type input "DRE#01304147"
click at [453, 252] on input "96140" at bounding box center [485, 248] width 123 height 8
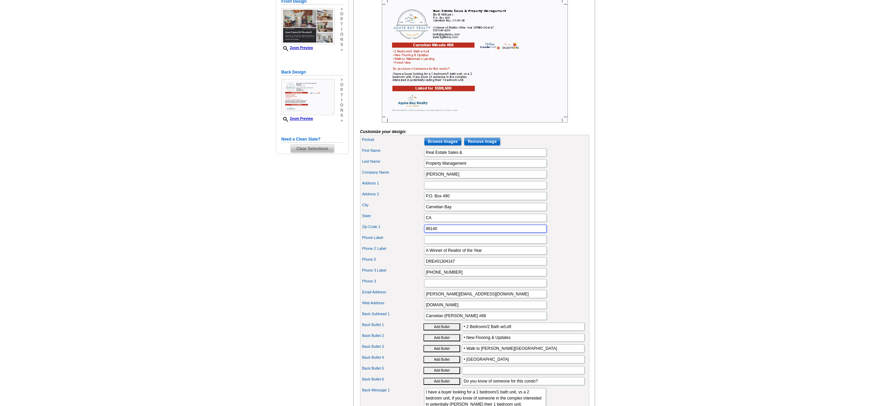
scroll to position [120, 0]
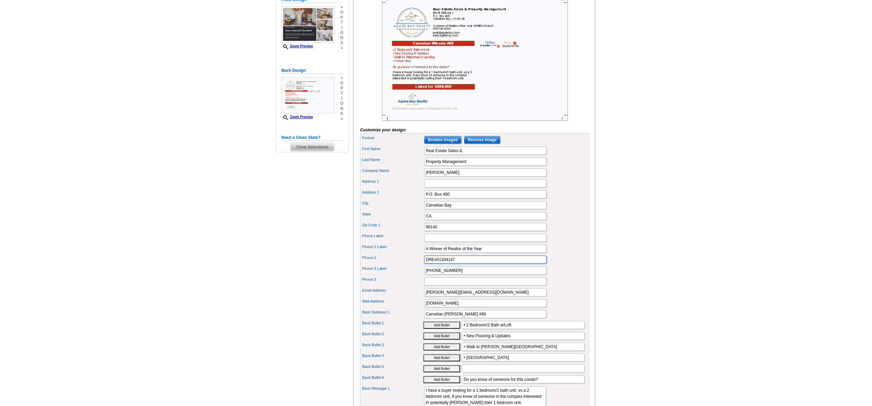
drag, startPoint x: 465, startPoint y: 275, endPoint x: 414, endPoint y: 276, distance: 50.8
click at [414, 265] on div "Phone 2 DRE#01304147" at bounding box center [475, 260] width 227 height 11
click at [427, 264] on input "DRE#01304147" at bounding box center [485, 260] width 123 height 8
click at [436, 242] on input "Phone Label" at bounding box center [485, 238] width 123 height 8
paste input "DRE#01304147"
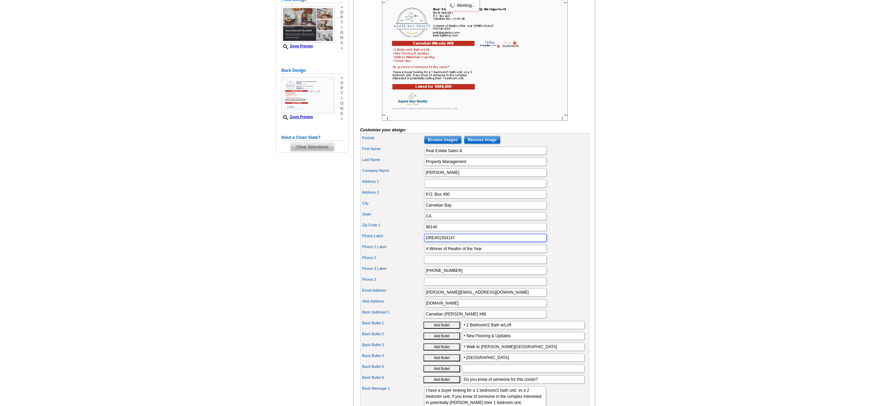
type input "DRE#01304147"
click at [359, 305] on div "You are currently editing the back . Customize Front Customize Back Apply Chang…" at bounding box center [474, 237] width 242 height 510
click at [448, 233] on div "Zip Code 1 96140" at bounding box center [475, 227] width 227 height 11
click at [448, 231] on input "96140" at bounding box center [485, 227] width 123 height 8
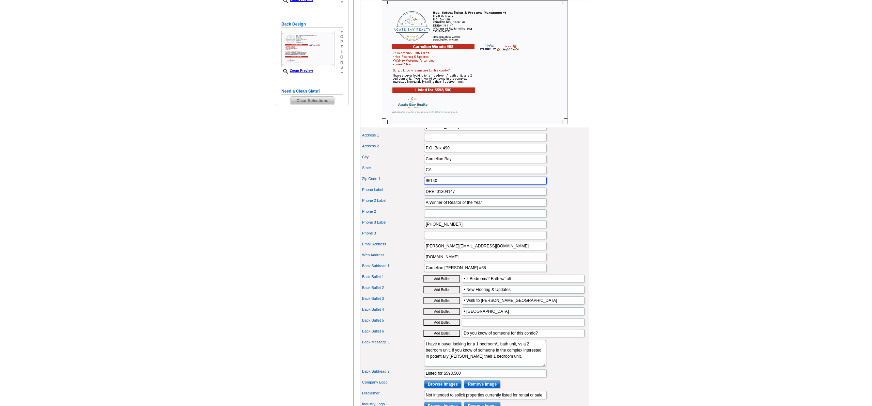
scroll to position [170, 0]
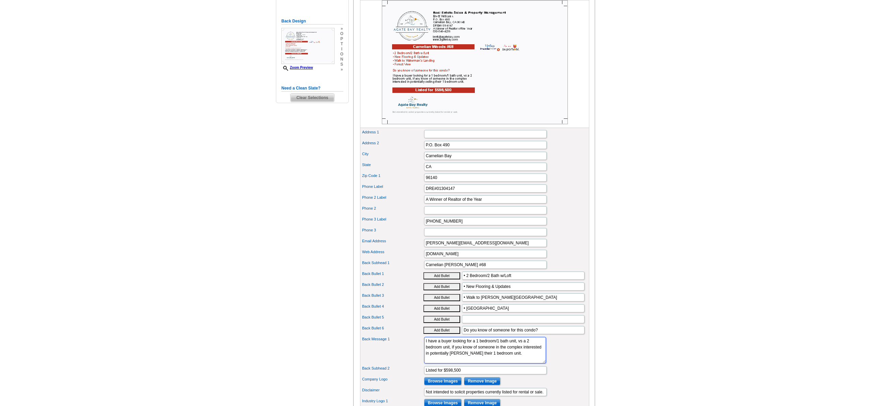
click at [465, 357] on textarea "Who can sell Kingswood better than someone who has lived there for 14 years? I …" at bounding box center [485, 350] width 122 height 27
drag, startPoint x: 521, startPoint y: 366, endPoint x: 425, endPoint y: 353, distance: 97.0
click at [425, 353] on textarea "Who can sell Kingswood better than someone who has lived there for 14 years? I …" at bounding box center [485, 350] width 122 height 27
click at [434, 236] on input "Phone 3" at bounding box center [485, 232] width 123 height 8
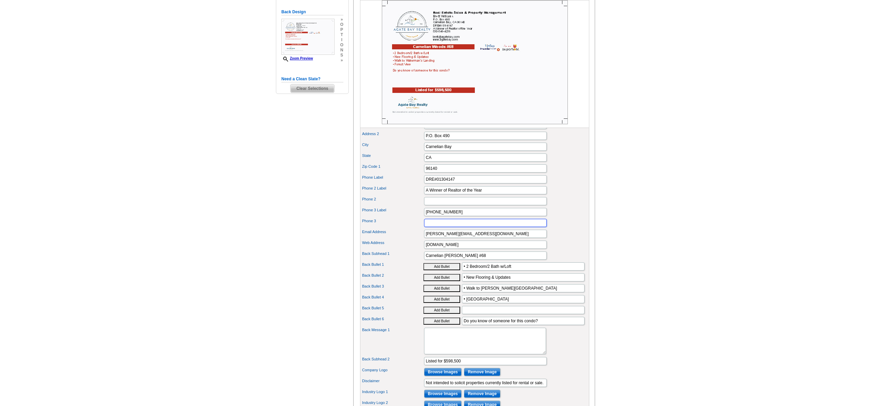
scroll to position [180, 0]
click at [449, 349] on textarea "Who can sell Kingswood better than someone who has lived there for 14 years? I …" at bounding box center [485, 340] width 122 height 27
click at [488, 313] on input "Back Bullet 5" at bounding box center [523, 309] width 123 height 8
click at [462, 343] on textarea "Who can sell Kingswood better than someone who has lived there for 14 years? I …" at bounding box center [485, 340] width 122 height 27
click at [460, 345] on textarea "Who can sell Kingswood better than someone who has lived there for 14 years? I …" at bounding box center [485, 340] width 122 height 27
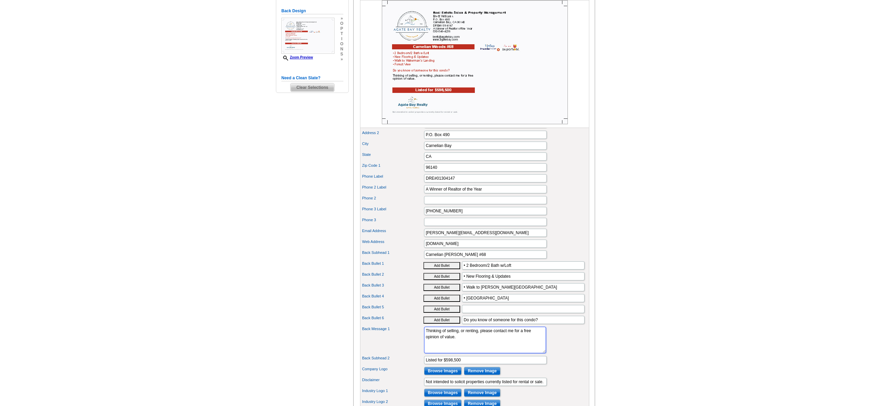
click at [480, 344] on textarea "Who can sell Kingswood better than someone who has lived there for 14 years? I …" at bounding box center [485, 340] width 122 height 27
drag, startPoint x: 478, startPoint y: 342, endPoint x: 479, endPoint y: 361, distance: 18.8
click at [478, 342] on textarea "Who can sell Kingswood better than someone who has lived there for 14 years? I …" at bounding box center [485, 340] width 122 height 27
drag, startPoint x: 479, startPoint y: 343, endPoint x: 475, endPoint y: 358, distance: 15.1
click at [479, 343] on textarea "Who can sell Kingswood better than someone who has lived there for 14 years? I …" at bounding box center [485, 340] width 122 height 27
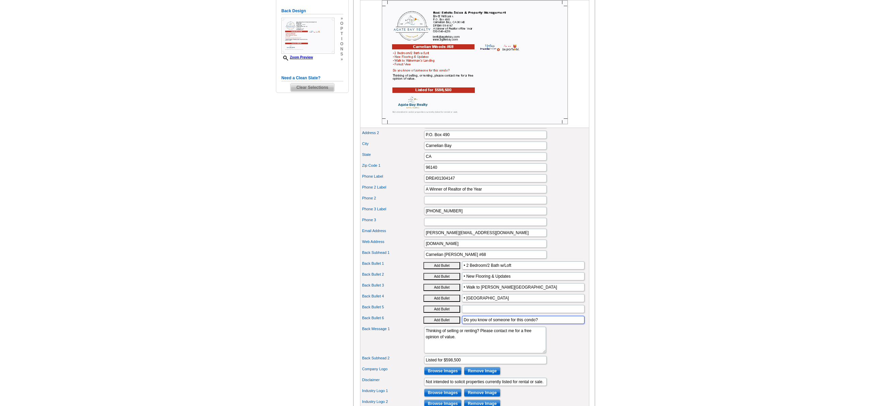
click at [486, 324] on input "Do you know of someone for this condo?" at bounding box center [523, 320] width 123 height 8
drag, startPoint x: 481, startPoint y: 344, endPoint x: 402, endPoint y: 342, distance: 78.7
click at [402, 342] on div "Back Message 1 Who can sell Kingswood better than someone who has lived there f…" at bounding box center [475, 340] width 227 height 29
drag, startPoint x: 491, startPoint y: 348, endPoint x: 492, endPoint y: 362, distance: 14.0
click at [492, 354] on textarea "Who can sell Kingswood better than someone who has lived there for 14 years? I …" at bounding box center [485, 340] width 122 height 27
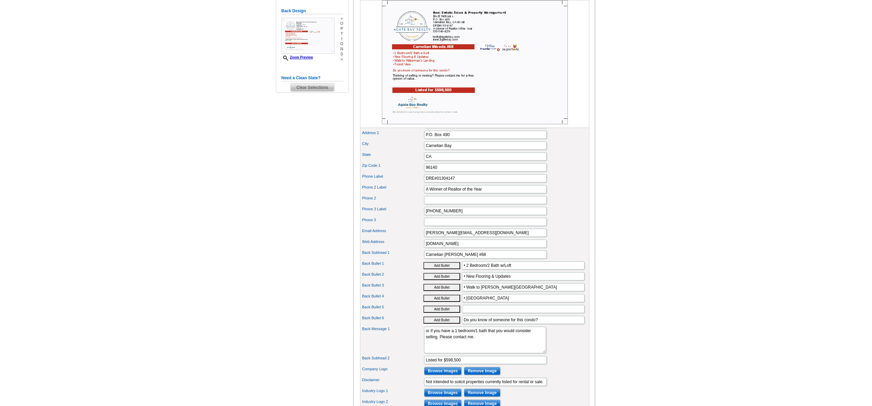
click at [472, 326] on div "Back Bullet 6 Add Bullet Do you know of someone for this condo?" at bounding box center [475, 320] width 227 height 11
click at [473, 324] on input "Do you know of someone for this condo?" at bounding box center [523, 320] width 123 height 8
drag, startPoint x: 429, startPoint y: 342, endPoint x: 413, endPoint y: 340, distance: 16.5
click at [413, 340] on div "Back Message 1 Who can sell Kingswood better than someone who has lived there f…" at bounding box center [475, 340] width 227 height 29
drag, startPoint x: 457, startPoint y: 348, endPoint x: 501, endPoint y: 352, distance: 44.5
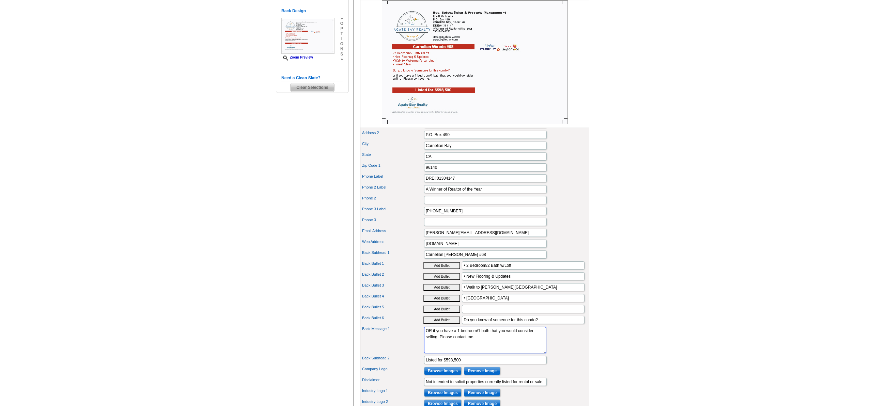
click at [501, 352] on textarea "Who can sell Kingswood better than someone who has lived there for 14 years? I …" at bounding box center [485, 340] width 122 height 27
type textarea "OR if you have a 1 bedroom/1 bath that you would consider selling. Let's connec…"
click at [504, 313] on input "Back Bullet 5" at bounding box center [523, 309] width 123 height 8
click at [290, 303] on div "Need Help? call 800-260-5887, chat with support, or have our designers make som…" at bounding box center [436, 175] width 327 height 599
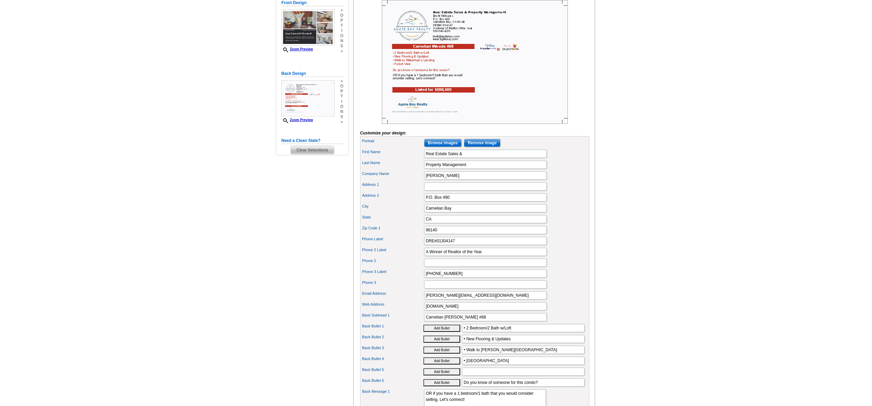
scroll to position [0, 0]
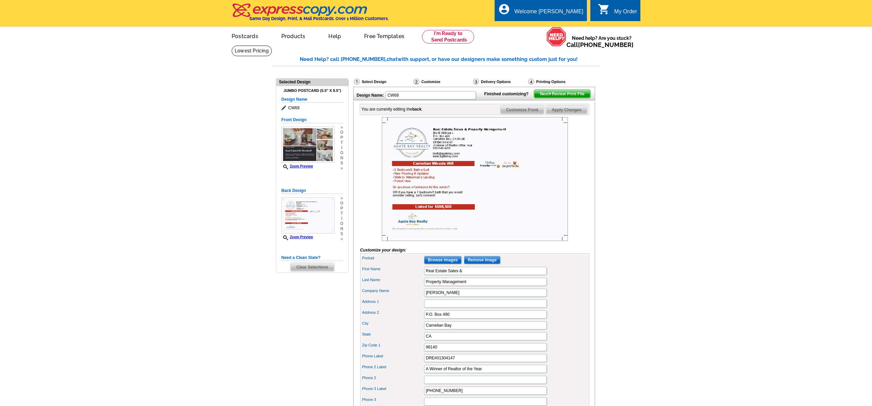
click at [548, 98] on span "Next Review Print File" at bounding box center [562, 94] width 56 height 8
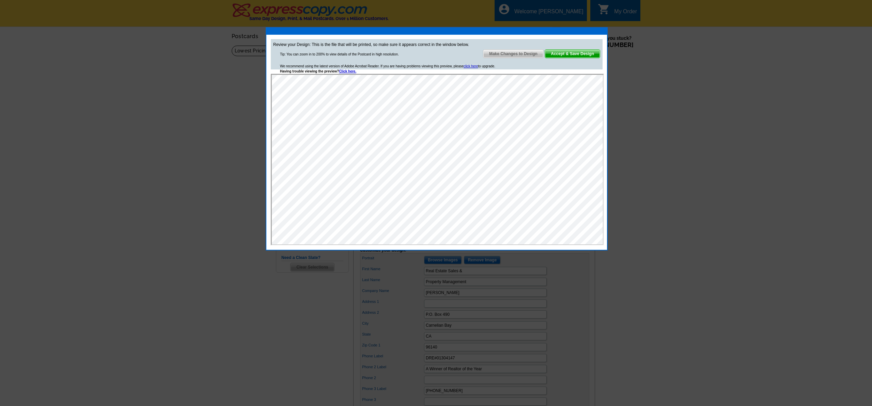
click at [553, 53] on span "Accept & Save Design" at bounding box center [572, 54] width 55 height 8
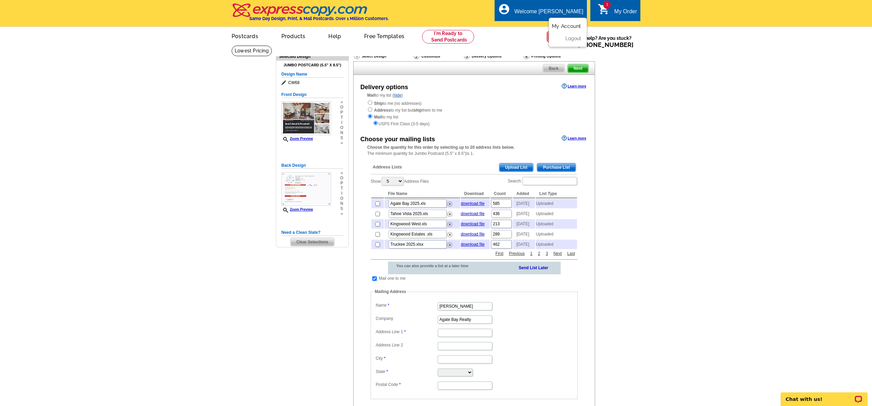
click at [562, 24] on link "My Account" at bounding box center [566, 26] width 29 height 6
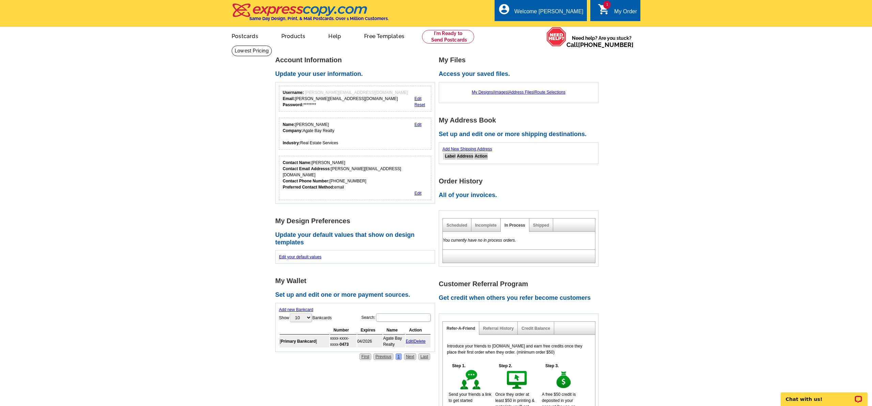
click at [524, 89] on div "My Designs | Images | Address Files | Route Selections" at bounding box center [519, 92] width 152 height 13
click at [521, 95] on div "My Designs | Images | Address Files | Route Selections" at bounding box center [519, 92] width 152 height 13
click at [523, 90] on link "Address Files" at bounding box center [521, 92] width 25 height 5
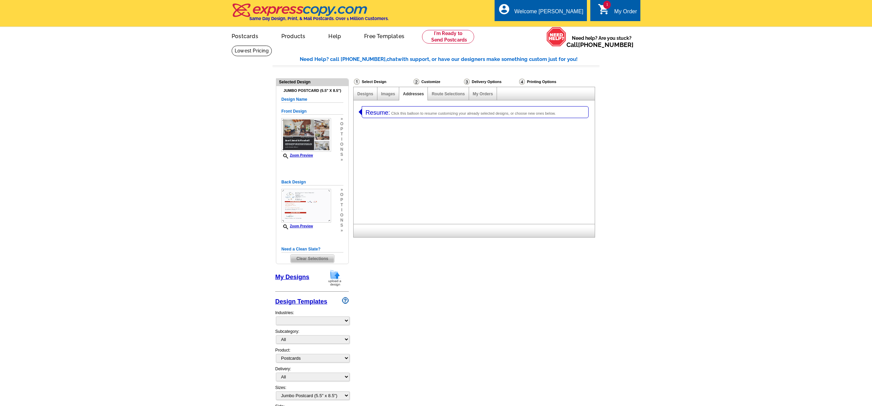
select select "1"
select select "2"
select select "785"
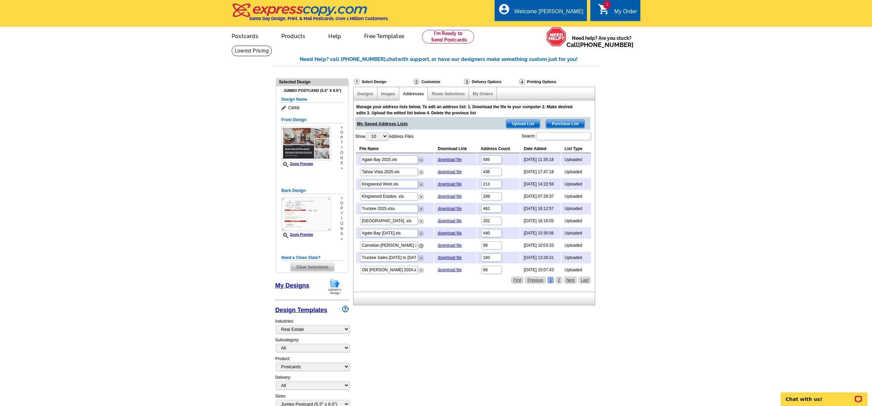
click at [421, 246] on img at bounding box center [421, 246] width 5 height 5
click at [421, 234] on img at bounding box center [421, 233] width 5 height 5
click at [524, 125] on span "Upload List" at bounding box center [523, 124] width 34 height 8
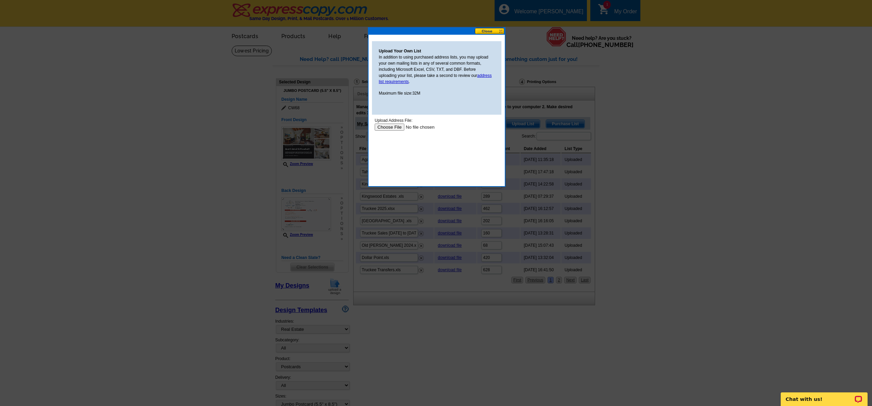
click at [390, 129] on input "file" at bounding box center [418, 127] width 86 height 7
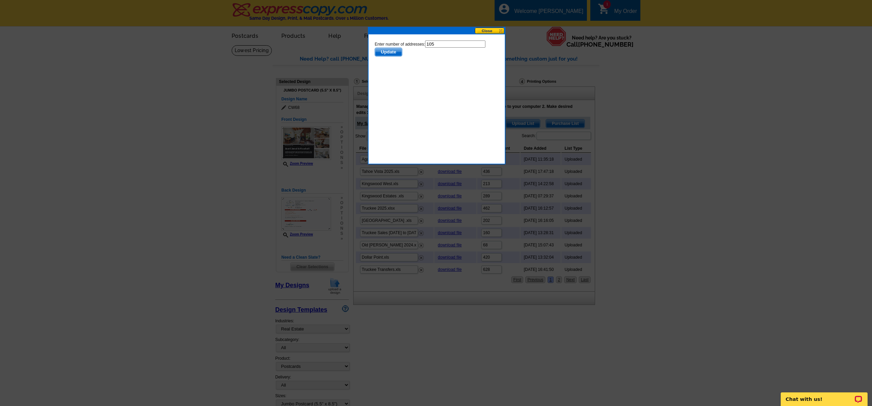
click at [392, 53] on span "Update" at bounding box center [388, 52] width 27 height 8
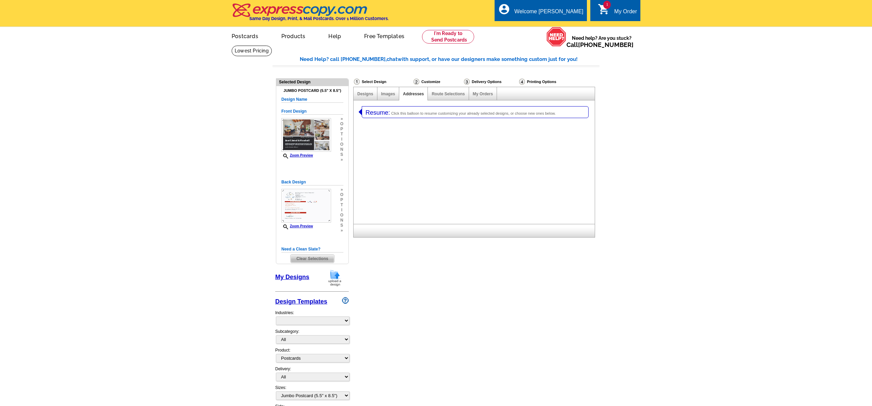
select select "1"
select select "2"
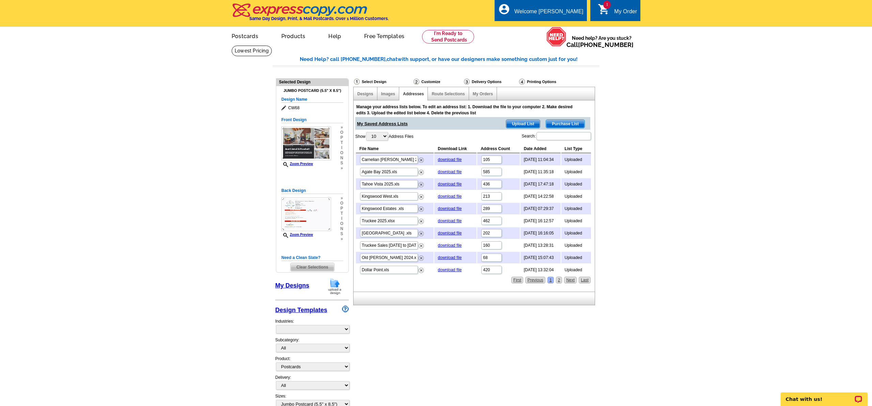
select select "785"
